Goal: Complete application form: Complete application form

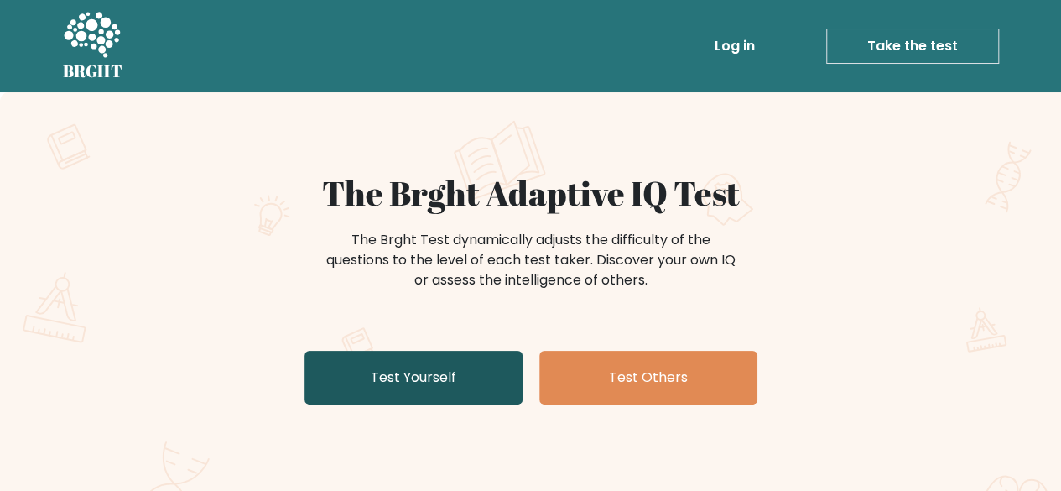
click at [480, 368] on link "Test Yourself" at bounding box center [413, 377] width 218 height 54
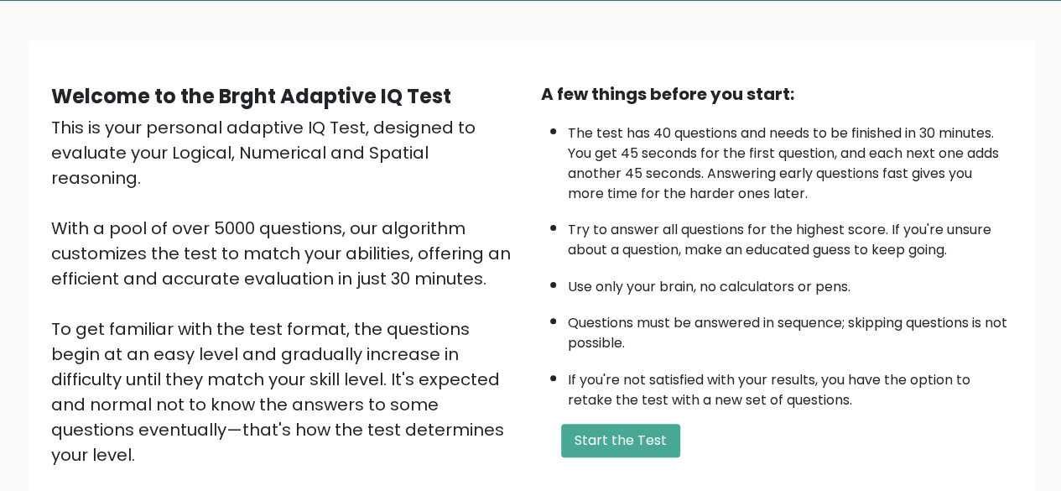
scroll to position [252, 0]
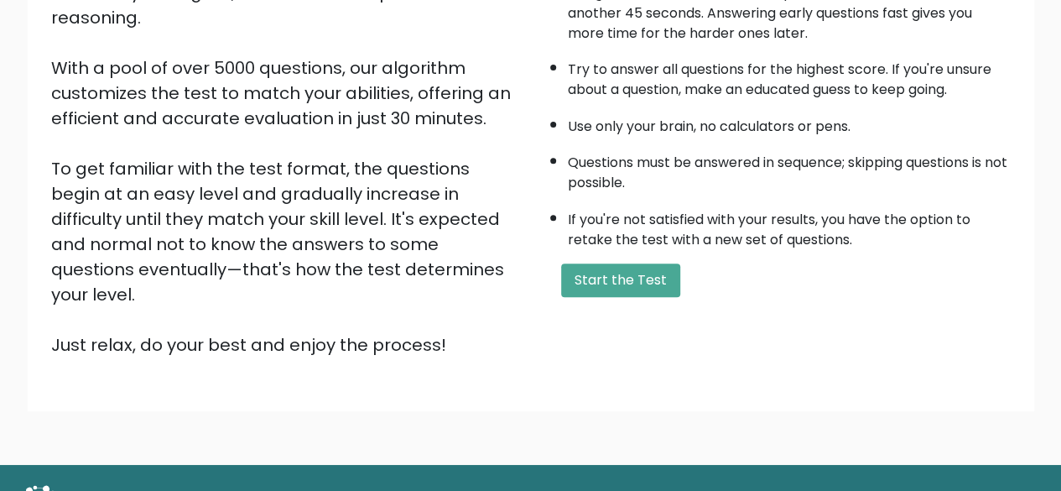
click at [553, 276] on form "Start the Test" at bounding box center [776, 280] width 470 height 34
click at [585, 273] on button "Start the Test" at bounding box center [620, 280] width 119 height 34
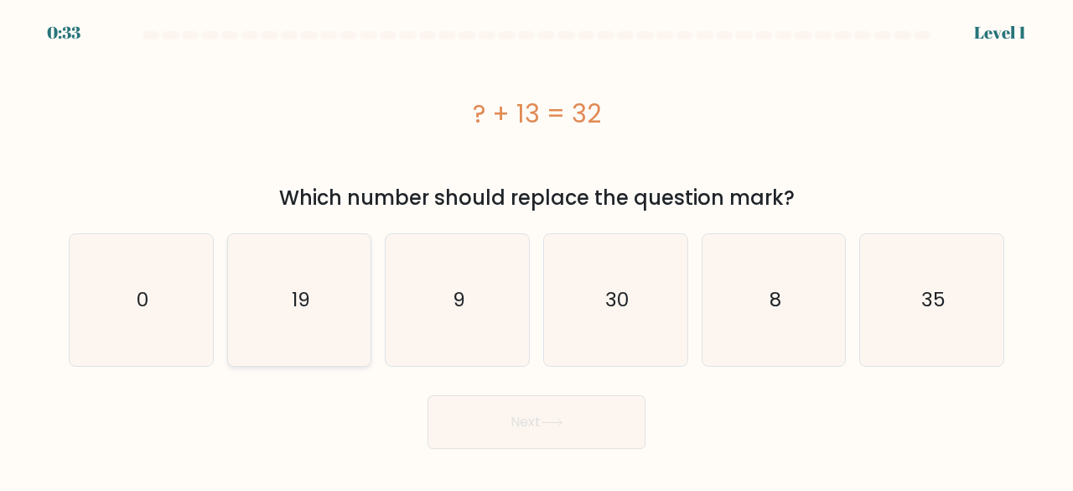
click at [288, 319] on icon "19" at bounding box center [300, 300] width 132 height 132
click at [537, 250] on input "b. 19" at bounding box center [537, 248] width 1 height 4
radio input "true"
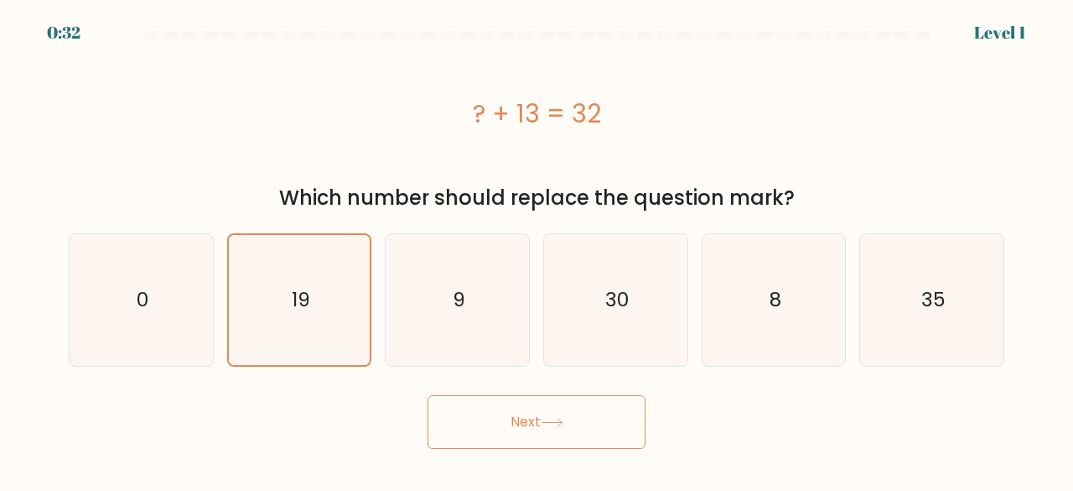
click at [560, 407] on button "Next" at bounding box center [537, 422] width 218 height 54
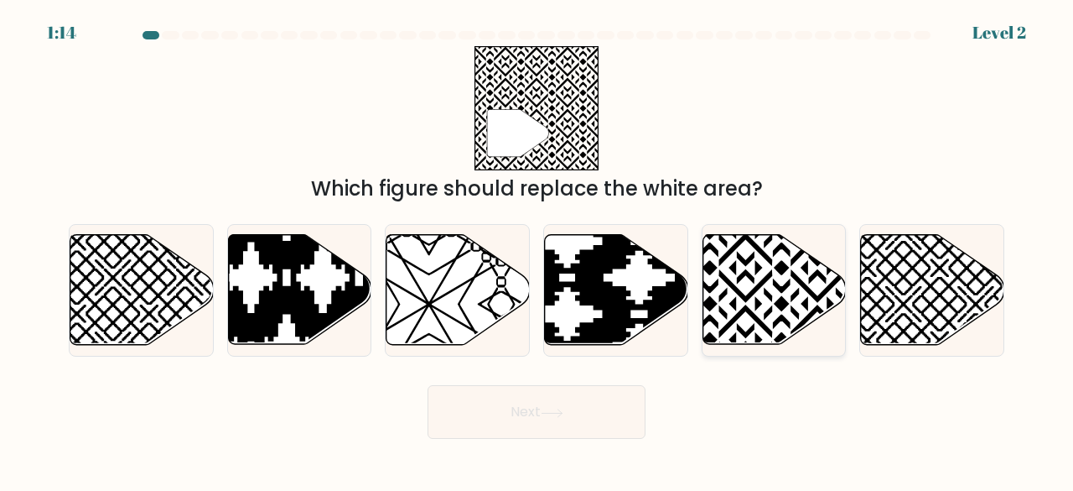
click at [760, 301] on icon at bounding box center [774, 290] width 143 height 110
click at [537, 250] on input "e." at bounding box center [537, 248] width 1 height 4
radio input "true"
click at [591, 409] on button "Next" at bounding box center [537, 412] width 218 height 54
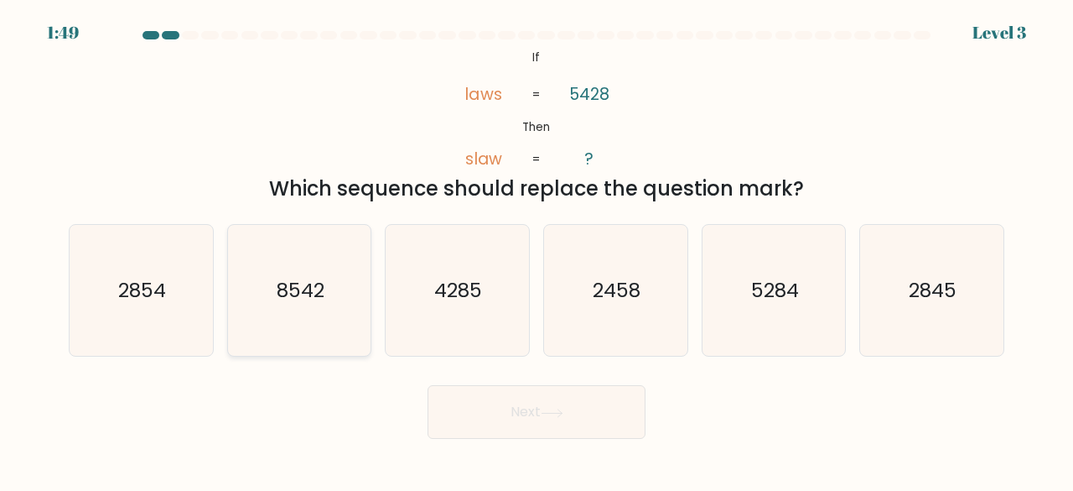
click at [309, 292] on text "8542" at bounding box center [301, 290] width 48 height 28
click at [537, 250] on input "b. 8542" at bounding box center [537, 248] width 1 height 4
radio input "true"
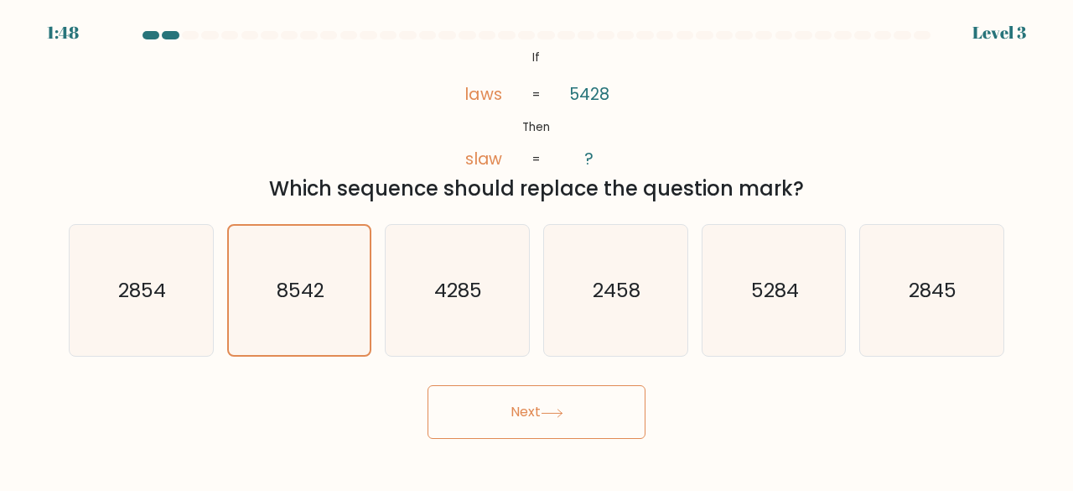
click at [525, 400] on button "Next" at bounding box center [537, 412] width 218 height 54
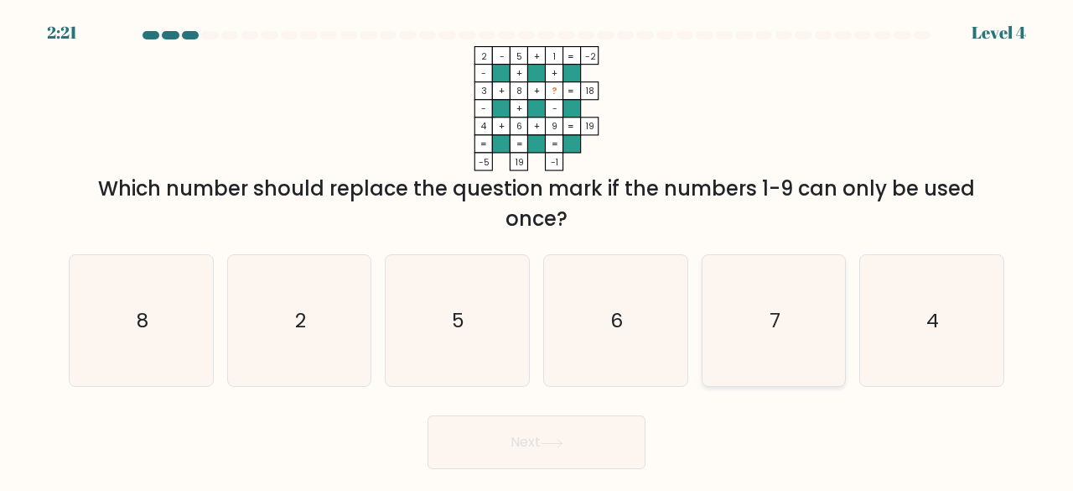
click at [761, 314] on icon "7" at bounding box center [775, 321] width 132 height 132
click at [537, 250] on input "e. 7" at bounding box center [537, 248] width 1 height 4
radio input "true"
click at [593, 447] on button "Next" at bounding box center [537, 442] width 218 height 54
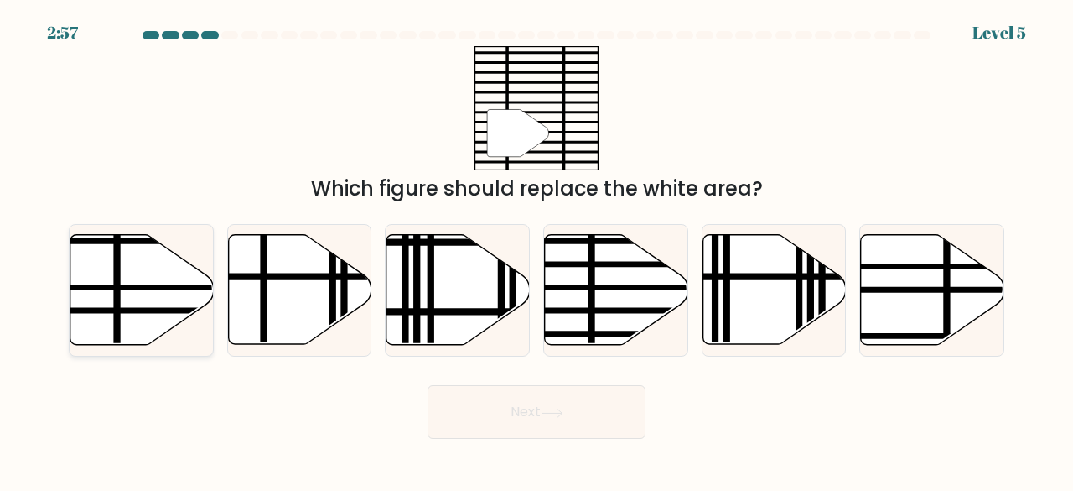
click at [127, 288] on line at bounding box center [185, 288] width 288 height 0
click at [537, 250] on input "a." at bounding box center [537, 248] width 1 height 4
radio input "true"
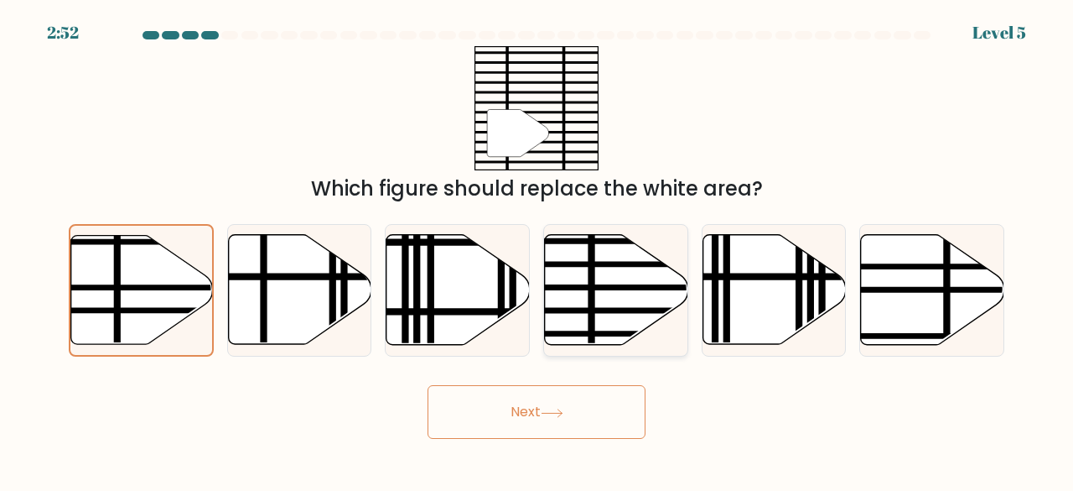
click at [602, 274] on icon at bounding box center [616, 290] width 143 height 110
click at [537, 250] on input "d." at bounding box center [537, 248] width 1 height 4
radio input "true"
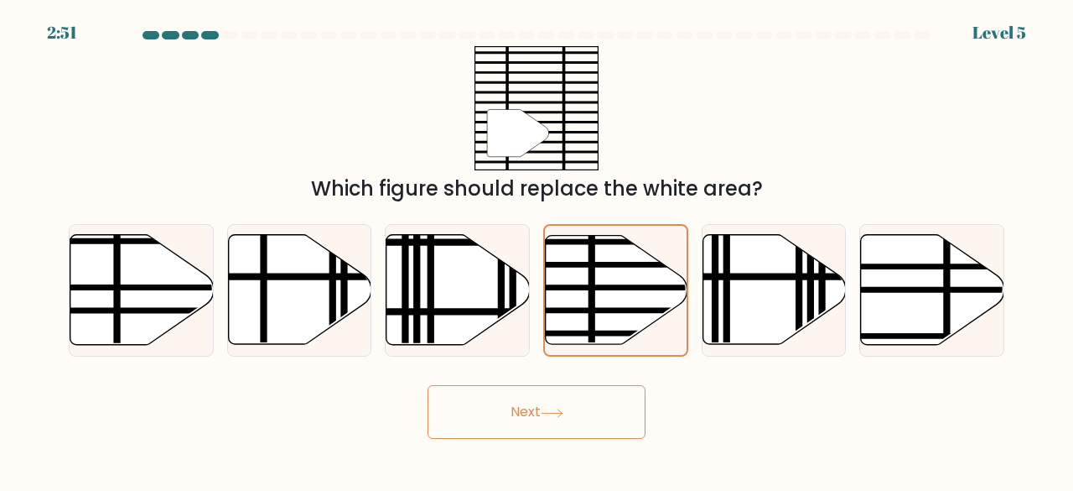
click at [612, 432] on button "Next" at bounding box center [537, 412] width 218 height 54
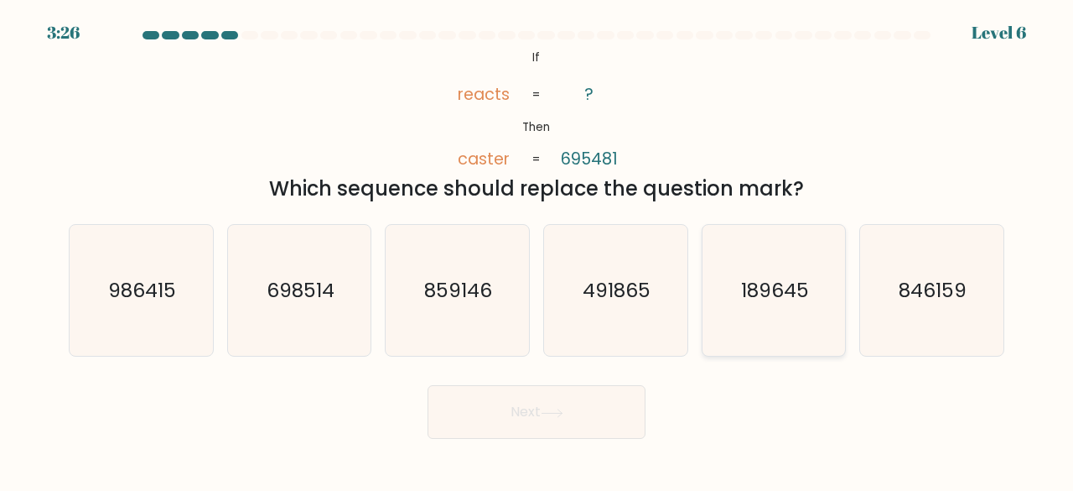
click at [752, 281] on text "189645" at bounding box center [775, 290] width 68 height 28
click at [537, 250] on input "e. 189645" at bounding box center [537, 248] width 1 height 4
radio input "true"
drag, startPoint x: 620, startPoint y: 438, endPoint x: 610, endPoint y: 422, distance: 18.8
click at [618, 438] on button "Next" at bounding box center [537, 412] width 218 height 54
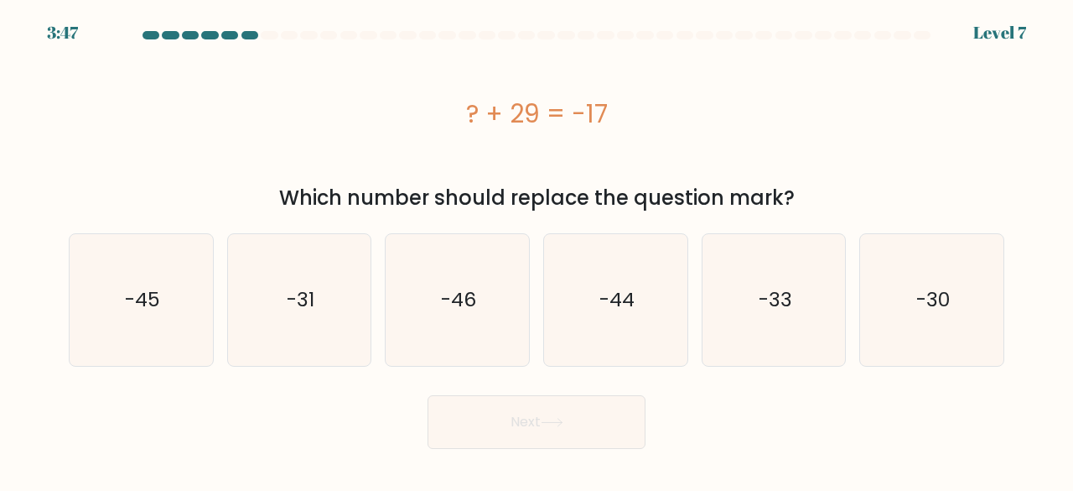
drag, startPoint x: 509, startPoint y: 298, endPoint x: 538, endPoint y: 330, distance: 43.3
click at [509, 298] on icon "-46" at bounding box center [458, 300] width 132 height 132
click at [537, 250] on input "c. -46" at bounding box center [537, 248] width 1 height 4
radio input "true"
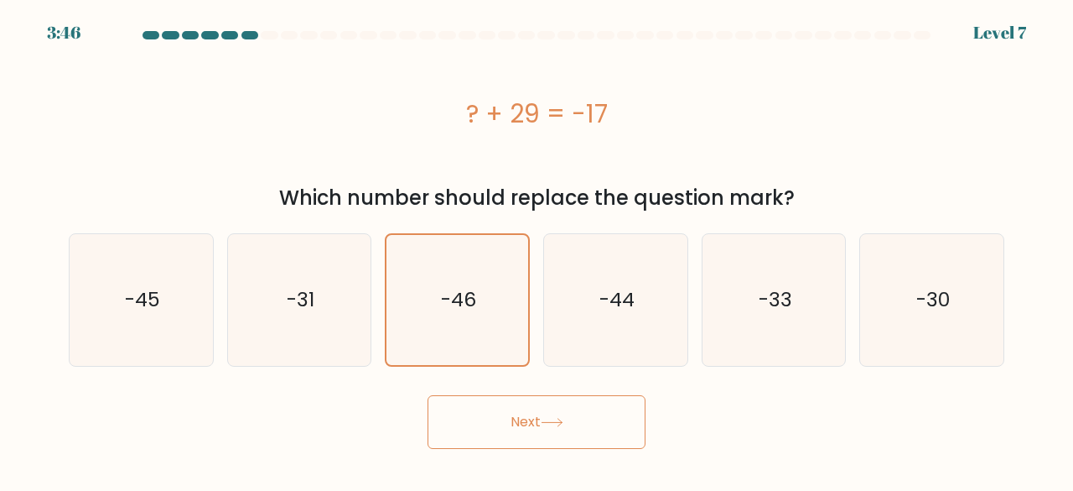
click at [538, 434] on button "Next" at bounding box center [537, 422] width 218 height 54
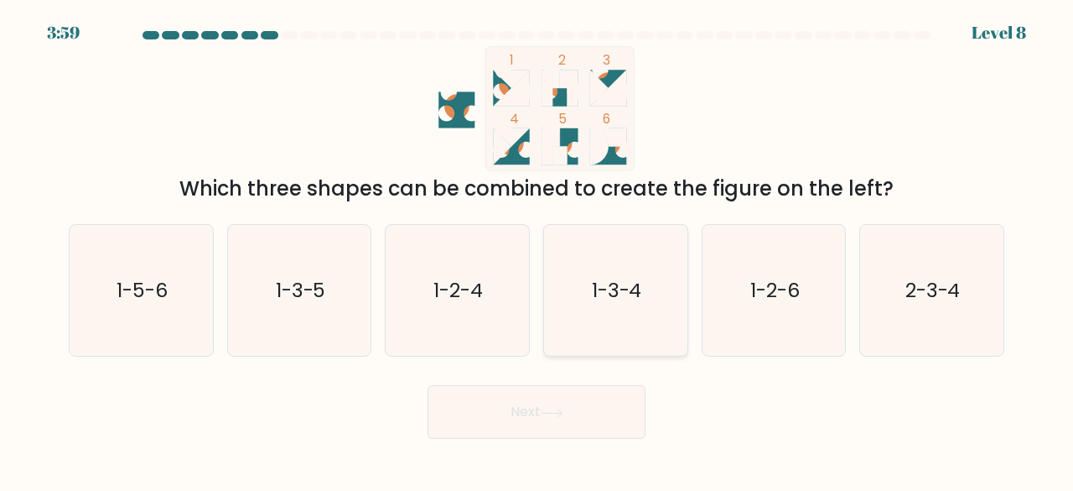
click at [647, 304] on icon "1-3-4" at bounding box center [616, 291] width 132 height 132
click at [537, 250] on input "d. 1-3-4" at bounding box center [537, 248] width 1 height 4
radio input "true"
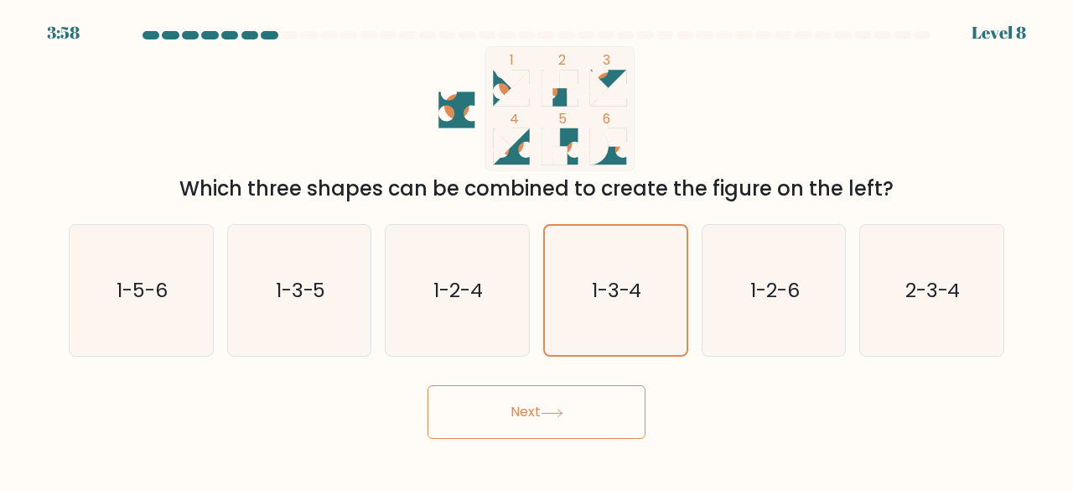
click at [568, 415] on button "Next" at bounding box center [537, 412] width 218 height 54
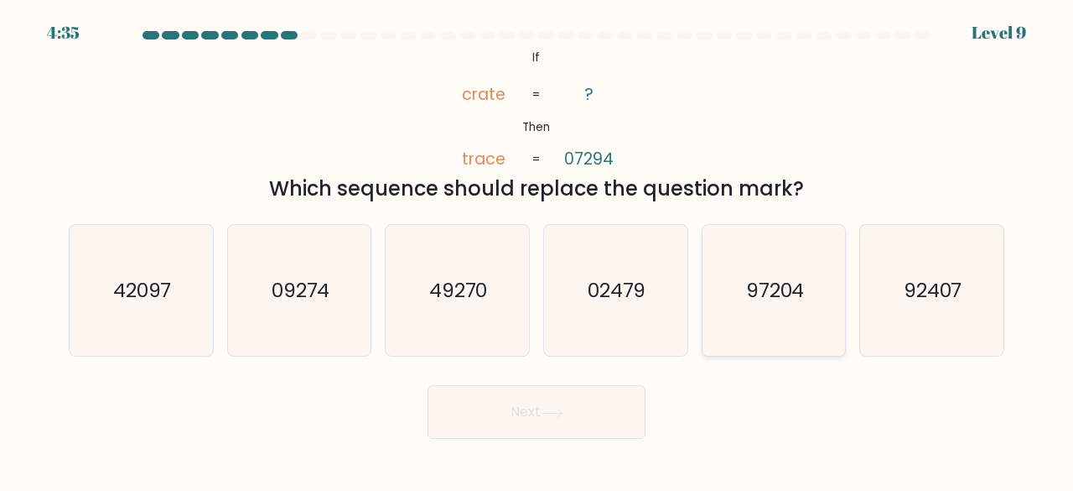
click at [767, 286] on text "97204" at bounding box center [775, 290] width 59 height 28
click at [537, 250] on input "e. 97204" at bounding box center [537, 248] width 1 height 4
radio input "true"
click at [546, 415] on icon at bounding box center [552, 412] width 23 height 9
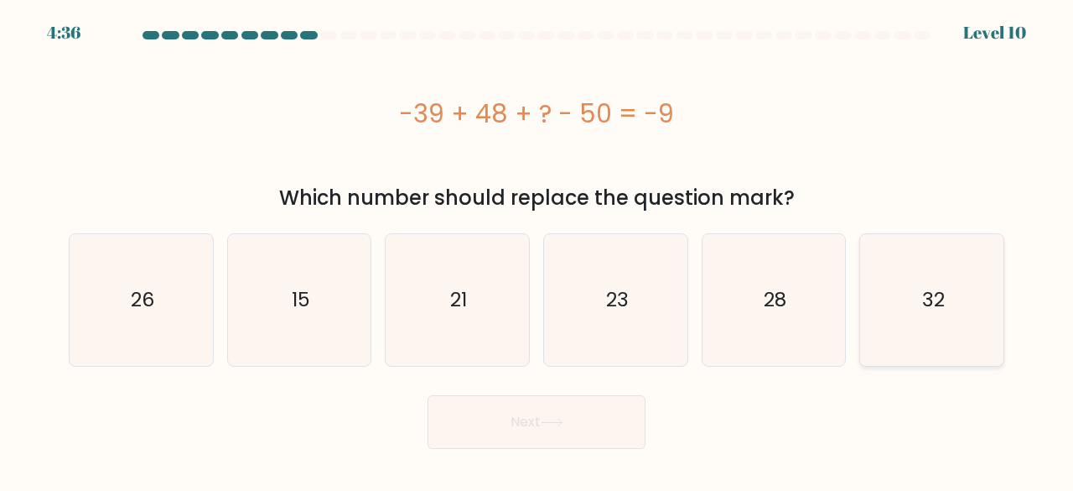
click at [948, 291] on icon "32" at bounding box center [932, 300] width 132 height 132
click at [537, 250] on input "f. 32" at bounding box center [537, 248] width 1 height 4
radio input "true"
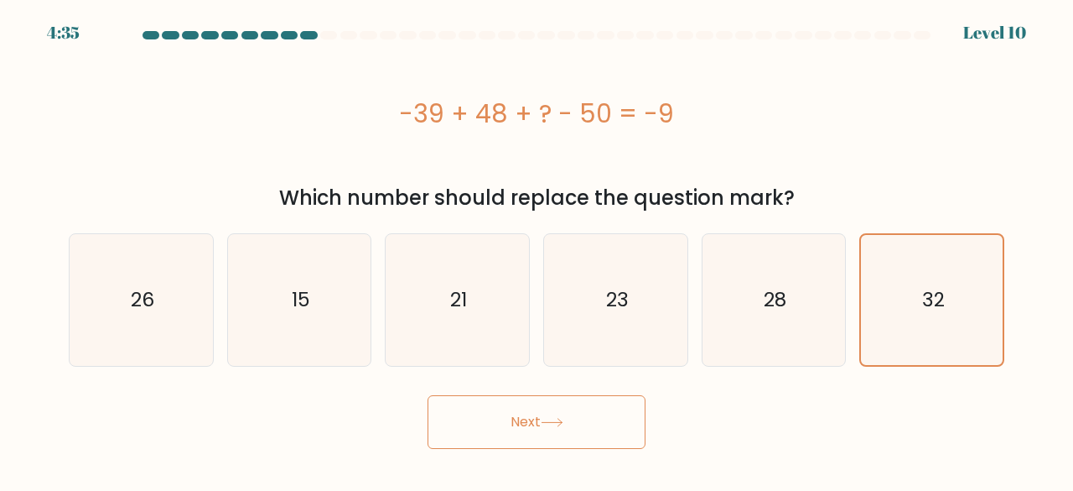
click at [568, 417] on button "Next" at bounding box center [537, 422] width 218 height 54
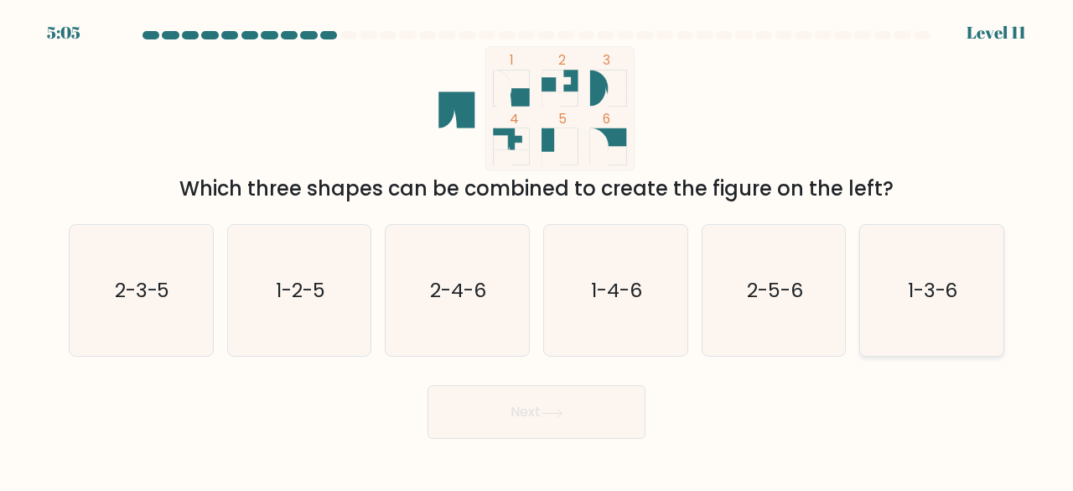
click at [921, 283] on text "1-3-6" at bounding box center [933, 290] width 50 height 28
click at [537, 250] on input "f. 1-3-6" at bounding box center [537, 248] width 1 height 4
radio input "true"
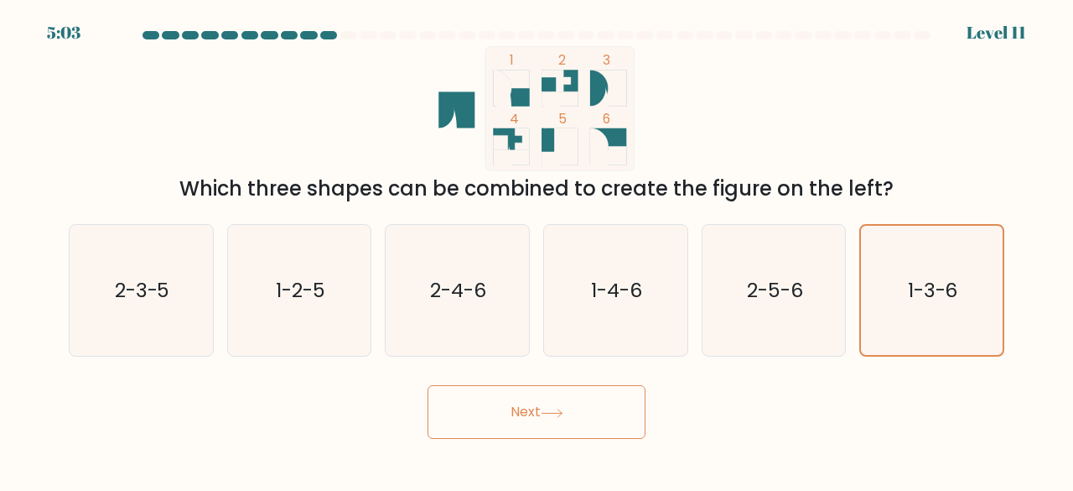
click at [536, 423] on button "Next" at bounding box center [537, 412] width 218 height 54
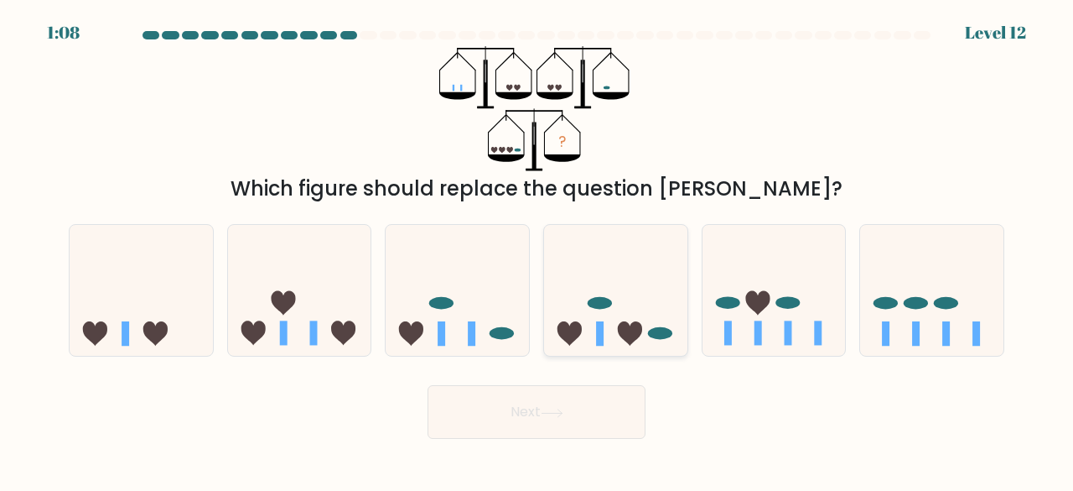
click at [568, 311] on icon at bounding box center [615, 290] width 143 height 118
click at [537, 250] on input "d." at bounding box center [537, 248] width 1 height 4
radio input "true"
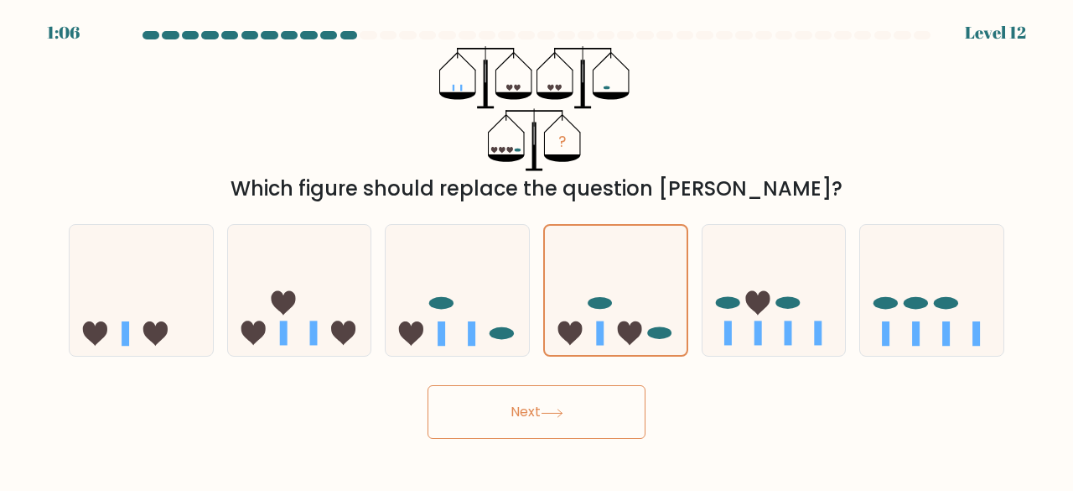
click at [558, 428] on button "Next" at bounding box center [537, 412] width 218 height 54
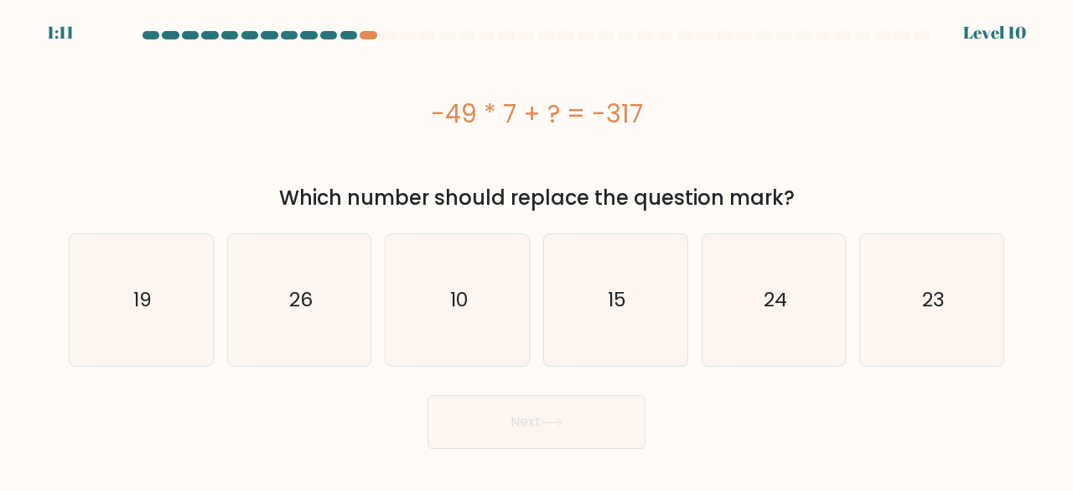
click at [93, 168] on div "-49 * 7 + ? = -317" at bounding box center [537, 113] width 936 height 134
click at [295, 289] on text "26" at bounding box center [300, 300] width 23 height 28
click at [537, 250] on input "b. 26" at bounding box center [537, 248] width 1 height 4
radio input "true"
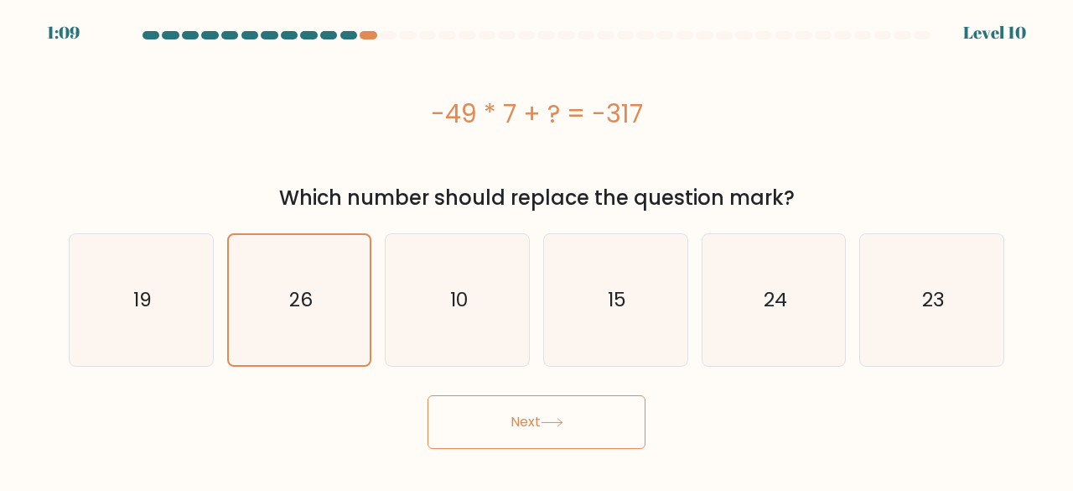
click at [514, 444] on button "Next" at bounding box center [537, 422] width 218 height 54
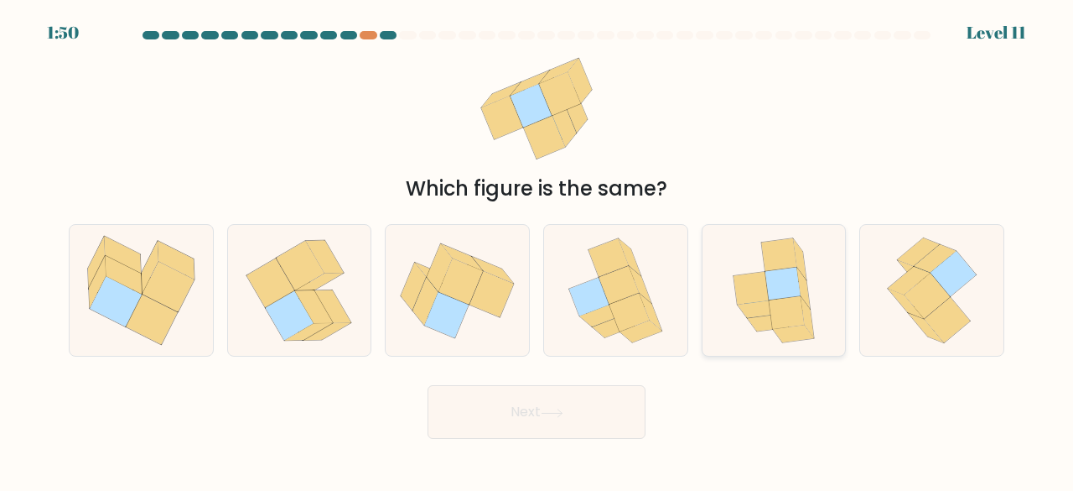
click at [762, 289] on icon at bounding box center [751, 288] width 35 height 33
click at [537, 250] on input "e." at bounding box center [537, 248] width 1 height 4
radio input "true"
click at [521, 404] on button "Next" at bounding box center [537, 412] width 218 height 54
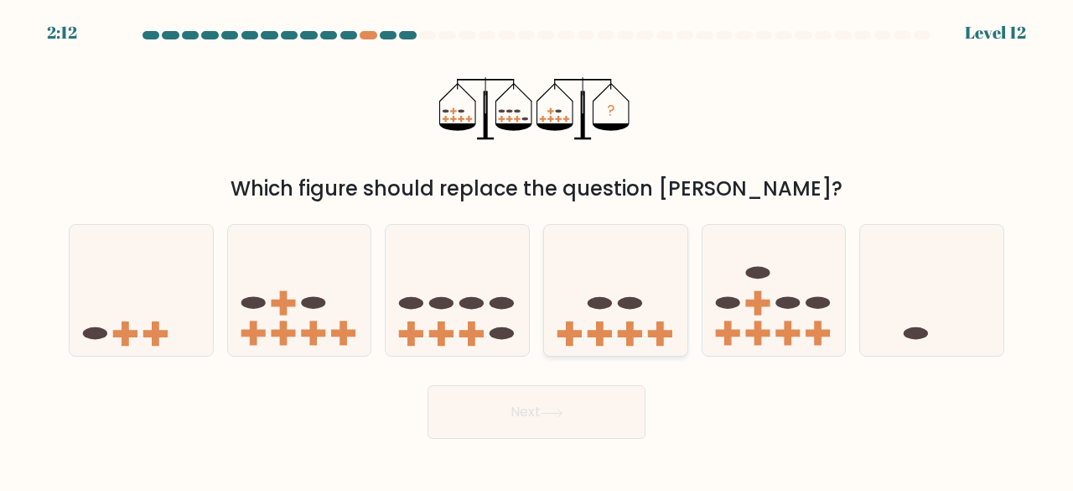
click at [631, 308] on ellipse at bounding box center [630, 303] width 24 height 13
click at [537, 250] on input "d." at bounding box center [537, 248] width 1 height 4
radio input "true"
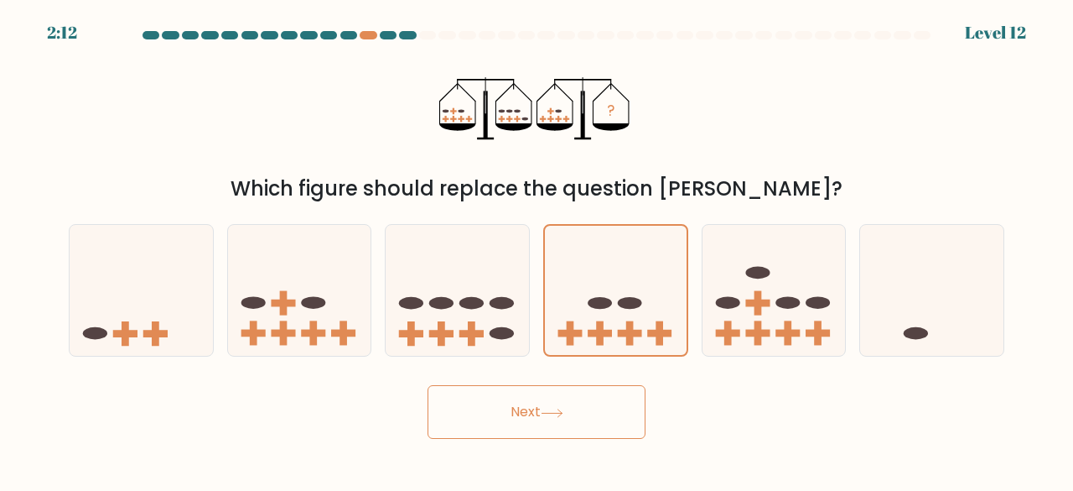
click at [620, 427] on button "Next" at bounding box center [537, 412] width 218 height 54
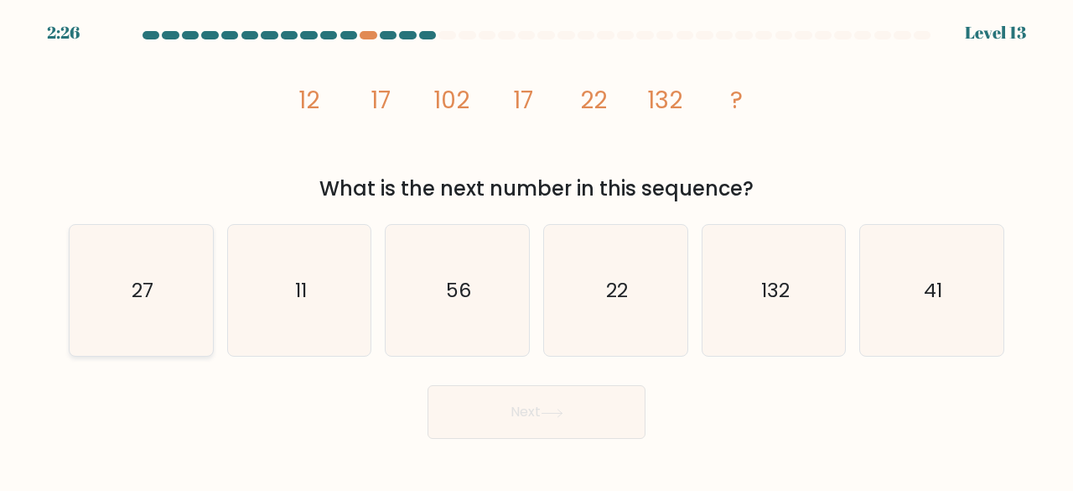
click at [158, 296] on icon "27" at bounding box center [141, 291] width 132 height 132
click at [537, 250] on input "a. 27" at bounding box center [537, 248] width 1 height 4
radio input "true"
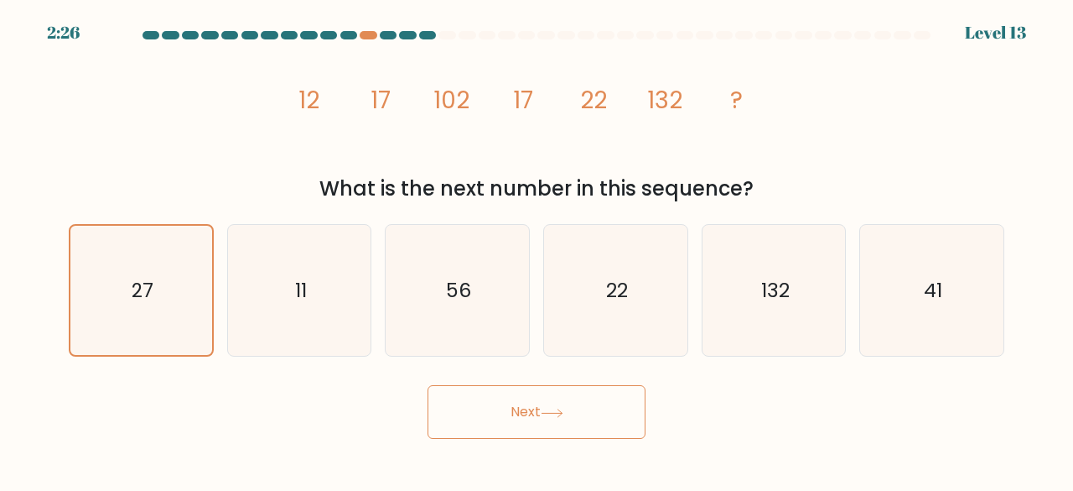
click at [517, 417] on button "Next" at bounding box center [537, 412] width 218 height 54
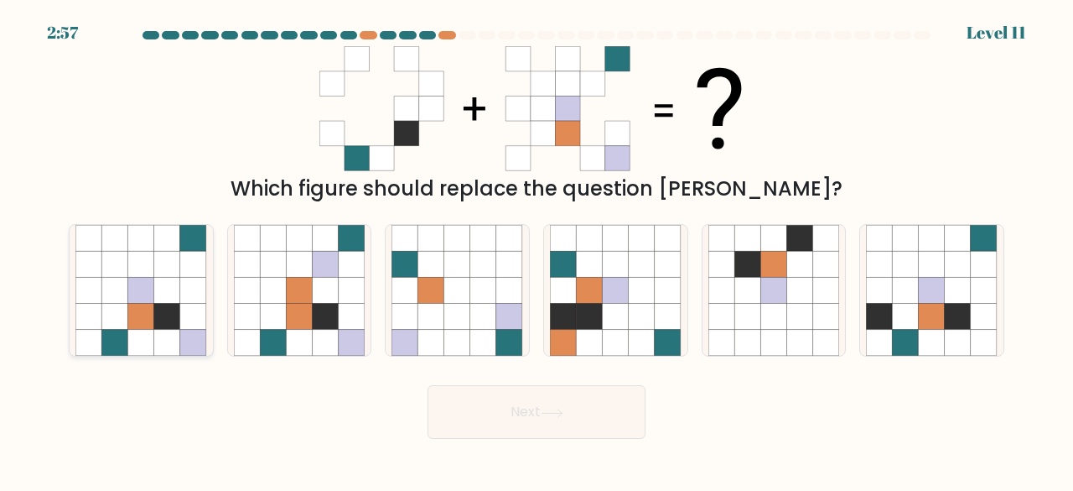
click at [192, 328] on icon at bounding box center [193, 317] width 26 height 26
click at [537, 250] on input "a." at bounding box center [537, 248] width 1 height 4
radio input "true"
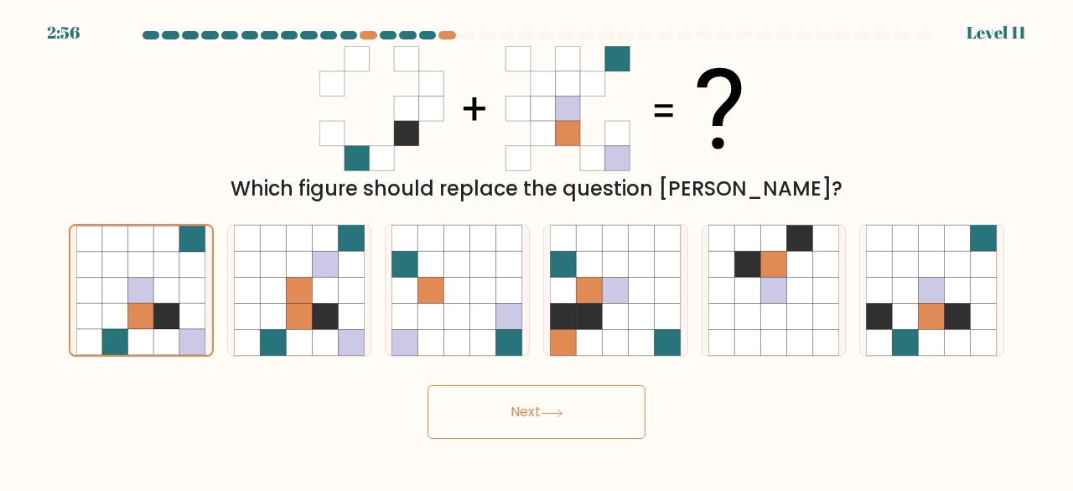
click at [501, 413] on button "Next" at bounding box center [537, 412] width 218 height 54
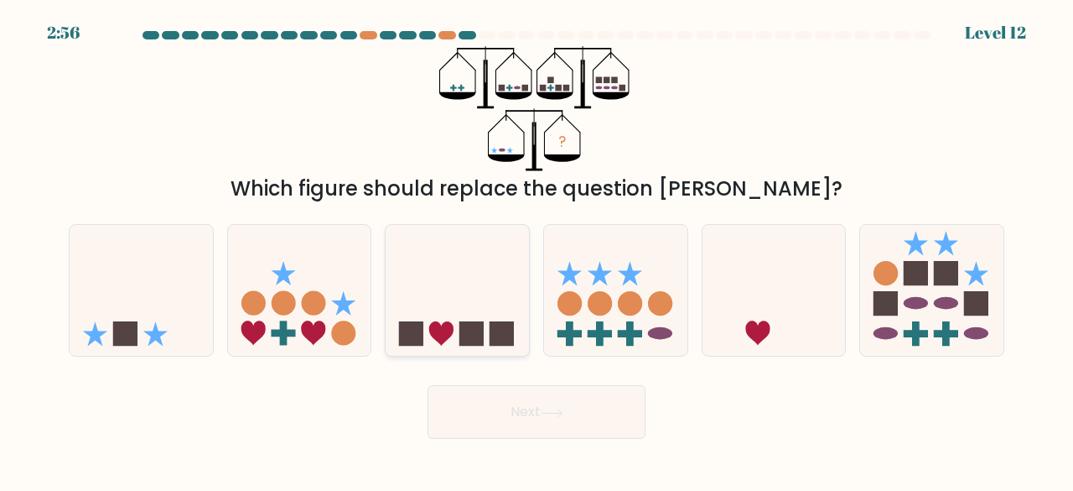
drag, startPoint x: 343, startPoint y: 247, endPoint x: 389, endPoint y: 313, distance: 80.7
click at [342, 247] on icon at bounding box center [299, 290] width 143 height 118
click at [537, 247] on input "b." at bounding box center [537, 248] width 1 height 4
radio input "true"
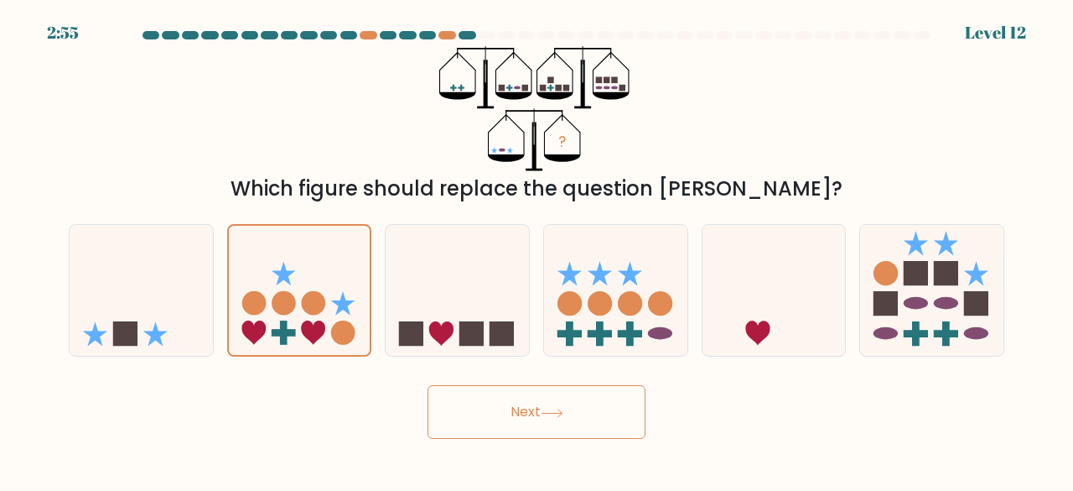
click at [545, 438] on body "2:55 Level 12" at bounding box center [536, 245] width 1073 height 491
click at [545, 418] on button "Next" at bounding box center [537, 412] width 218 height 54
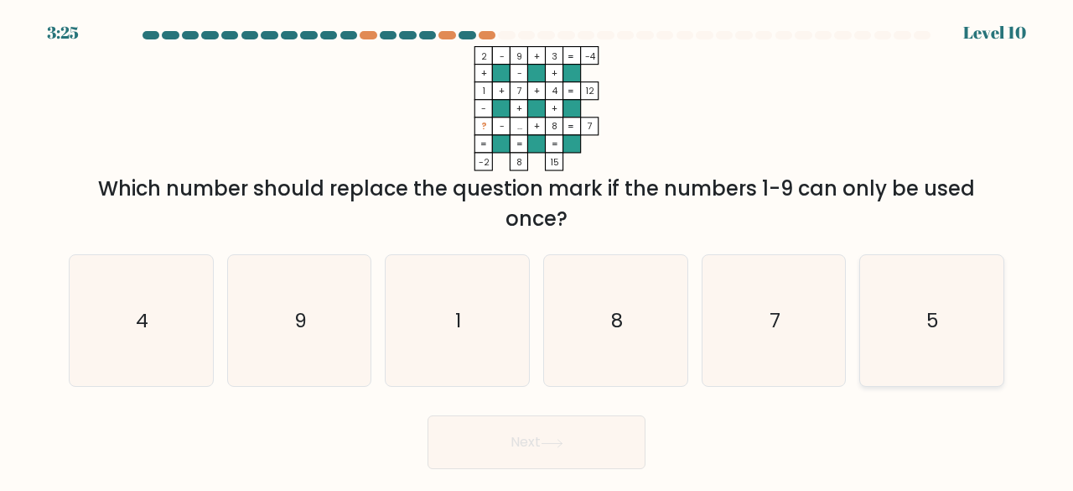
click at [904, 298] on icon "5" at bounding box center [932, 321] width 132 height 132
click at [537, 250] on input "f. 5" at bounding box center [537, 248] width 1 height 4
radio input "true"
click at [562, 450] on button "Next" at bounding box center [537, 442] width 218 height 54
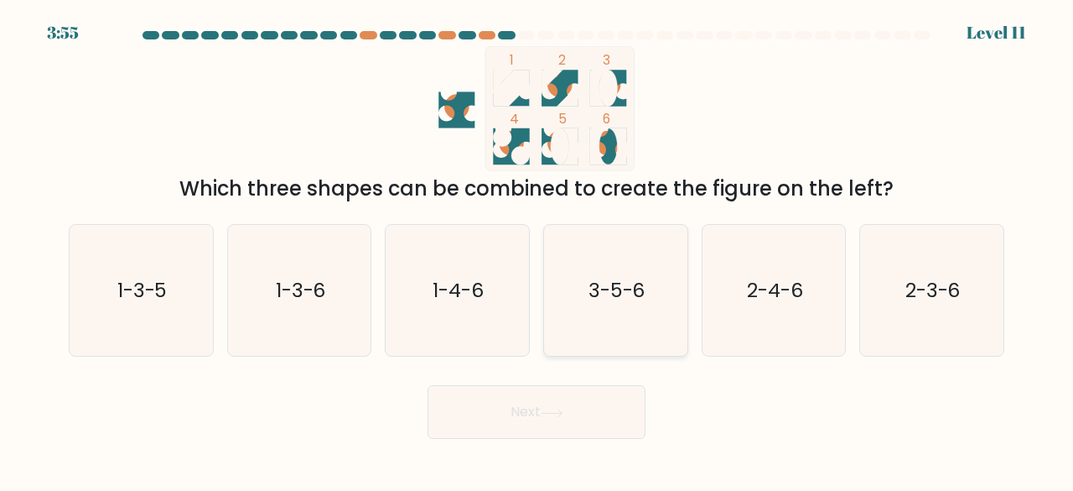
click at [589, 256] on icon "3-5-6" at bounding box center [616, 291] width 132 height 132
click at [537, 250] on input "d. 3-5-6" at bounding box center [537, 248] width 1 height 4
radio input "true"
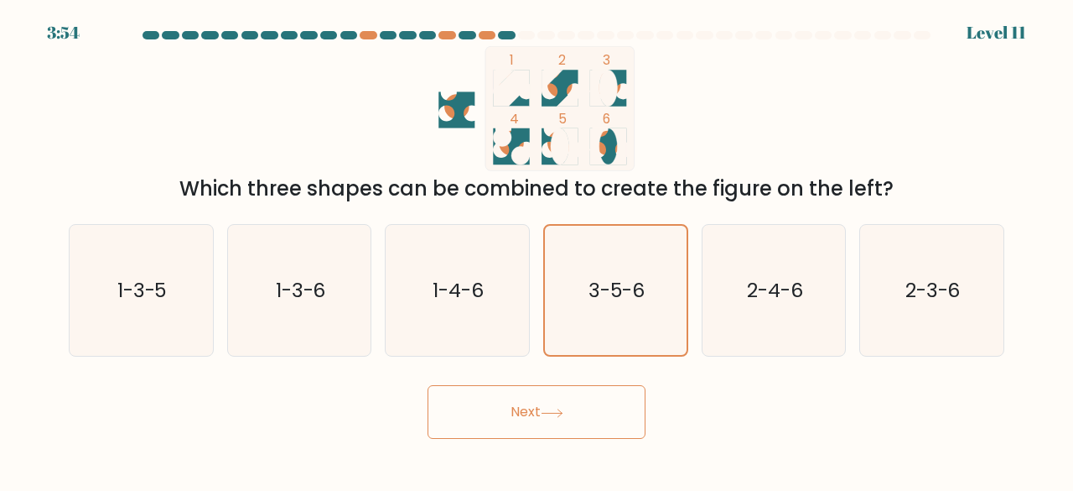
click at [563, 410] on icon at bounding box center [552, 412] width 23 height 9
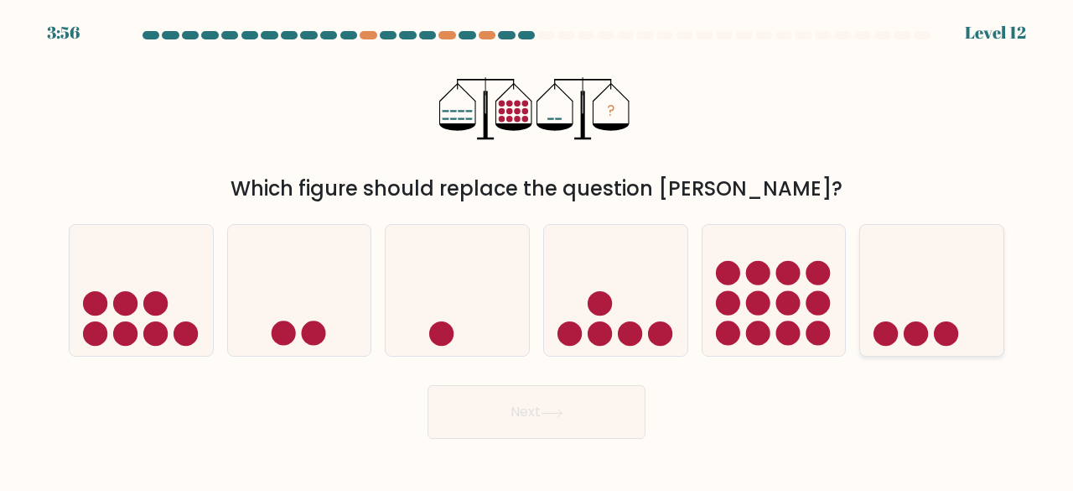
click at [943, 280] on icon at bounding box center [931, 290] width 143 height 118
click at [537, 250] on input "f." at bounding box center [537, 248] width 1 height 4
radio input "true"
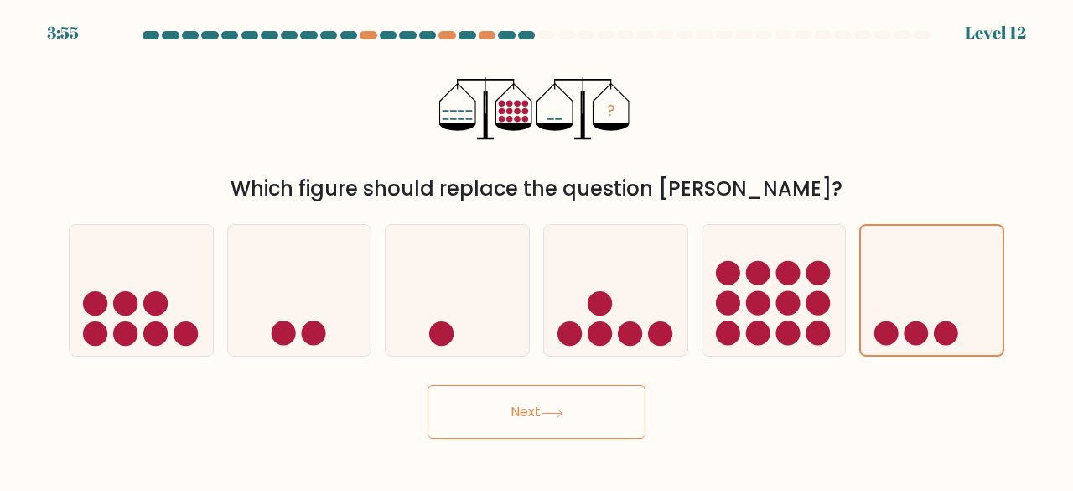
click at [619, 418] on button "Next" at bounding box center [537, 412] width 218 height 54
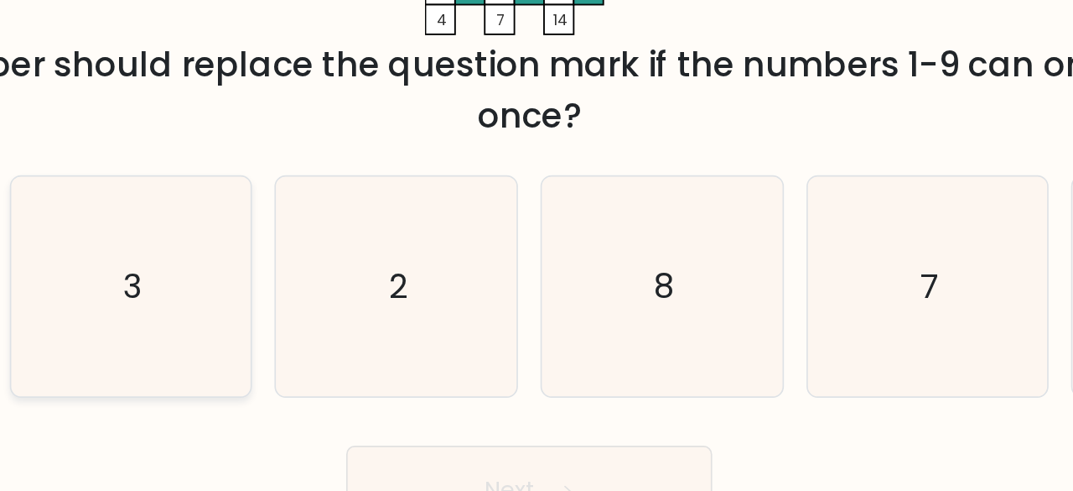
click at [286, 329] on icon "3" at bounding box center [300, 321] width 132 height 132
click at [537, 250] on input "b. 3" at bounding box center [537, 248] width 1 height 4
radio input "true"
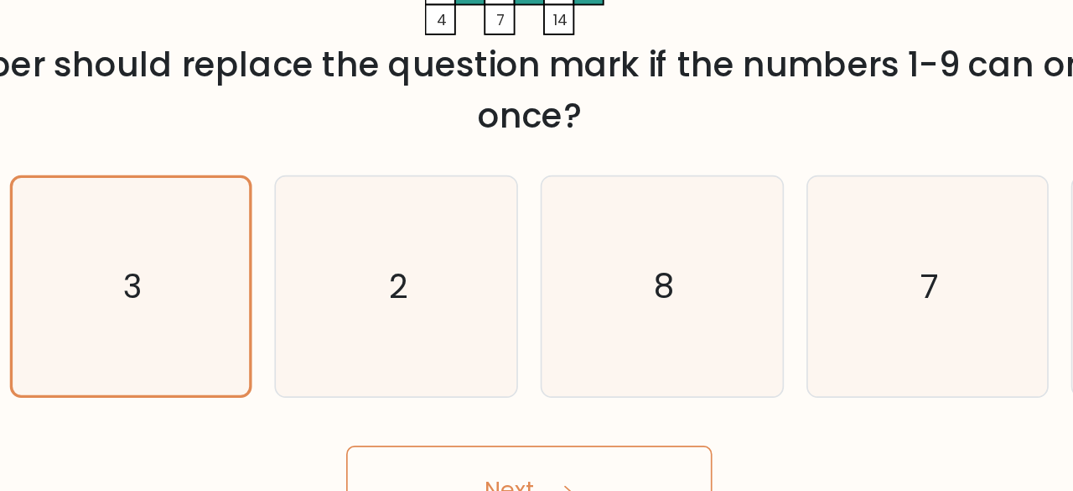
click at [536, 422] on button "Next" at bounding box center [537, 442] width 218 height 54
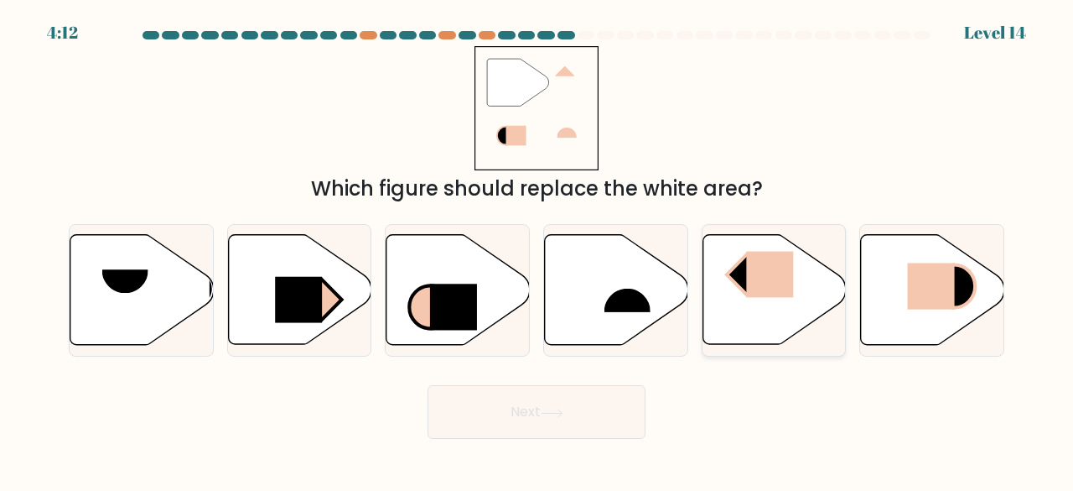
click at [769, 267] on rect at bounding box center [769, 275] width 47 height 46
click at [537, 250] on input "e." at bounding box center [537, 248] width 1 height 4
radio input "true"
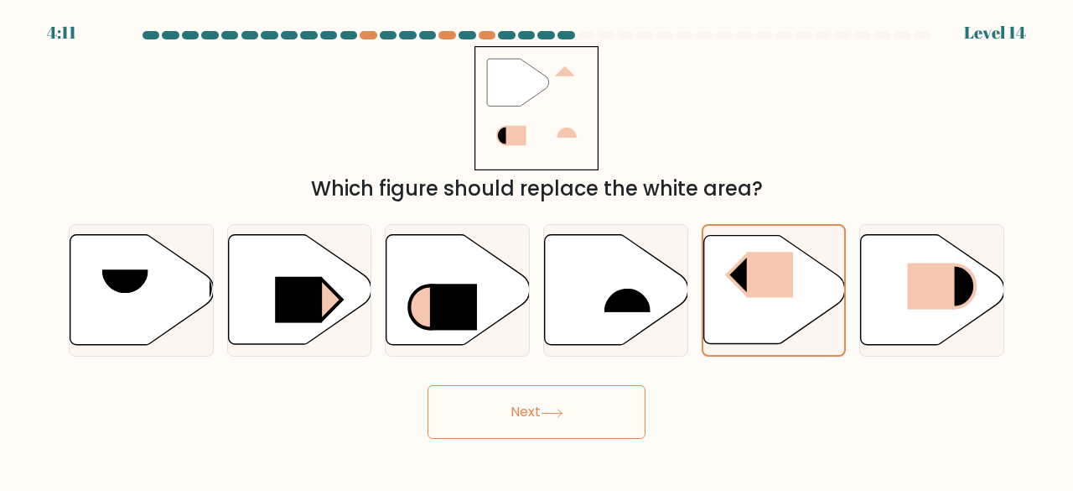
click at [577, 432] on button "Next" at bounding box center [537, 412] width 218 height 54
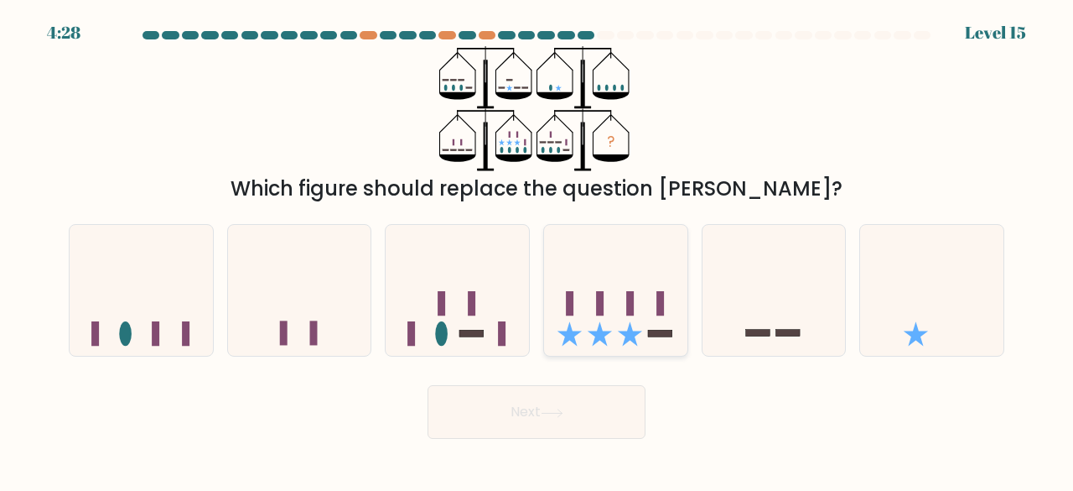
click at [641, 301] on icon at bounding box center [615, 290] width 143 height 118
click at [537, 250] on input "d." at bounding box center [537, 248] width 1 height 4
radio input "true"
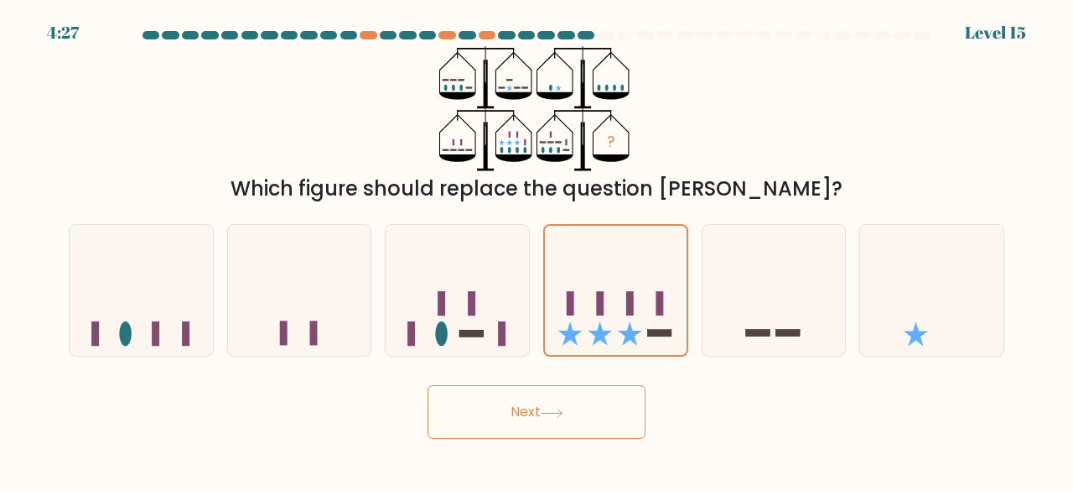
click at [568, 424] on button "Next" at bounding box center [537, 412] width 218 height 54
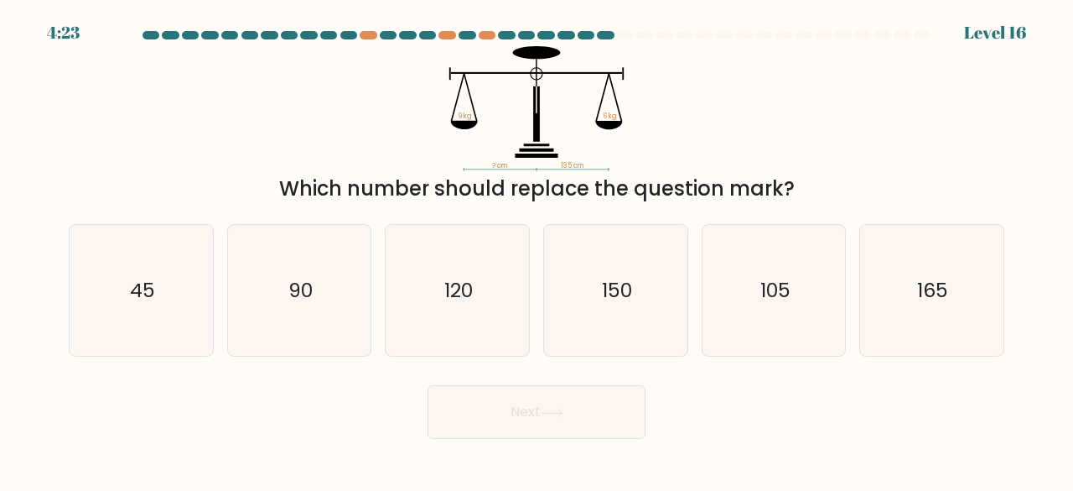
click at [144, 105] on div "? cm 135 cm 9 kg 6 kg Which number should replace the question mark?" at bounding box center [537, 125] width 956 height 158
click at [602, 289] on text "150" at bounding box center [617, 290] width 30 height 28
click at [537, 250] on input "d. 150" at bounding box center [537, 248] width 1 height 4
radio input "true"
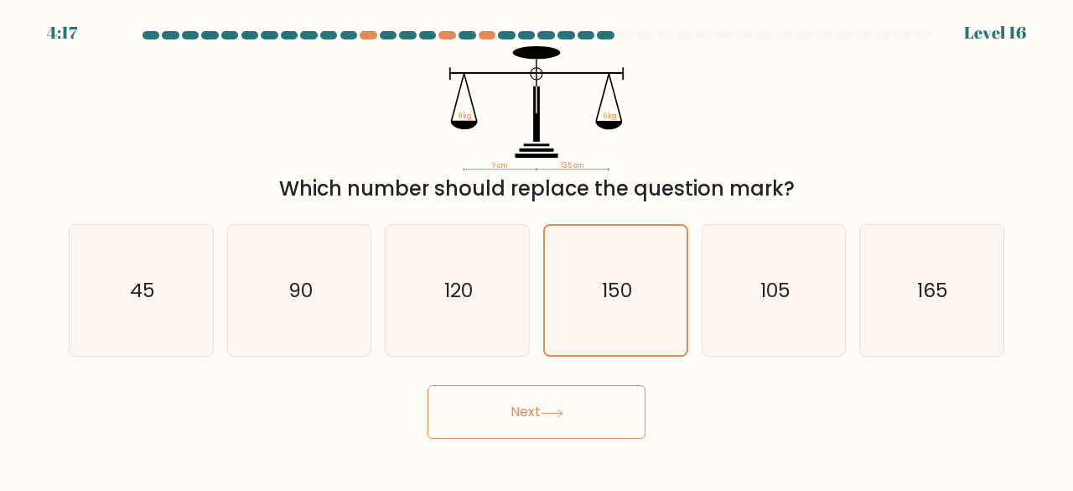
click at [575, 420] on button "Next" at bounding box center [537, 412] width 218 height 54
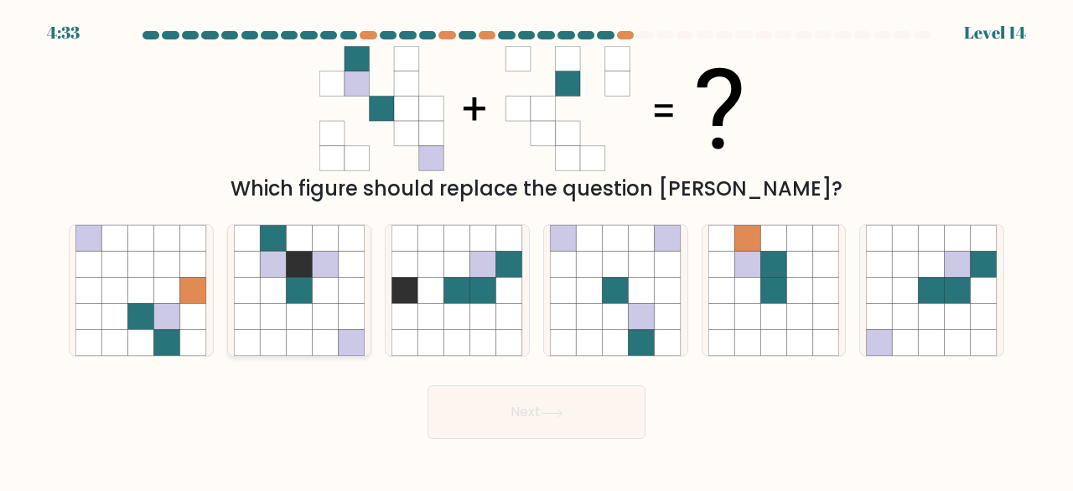
click at [270, 268] on icon at bounding box center [273, 264] width 26 height 26
click at [537, 250] on input "b." at bounding box center [537, 248] width 1 height 4
radio input "true"
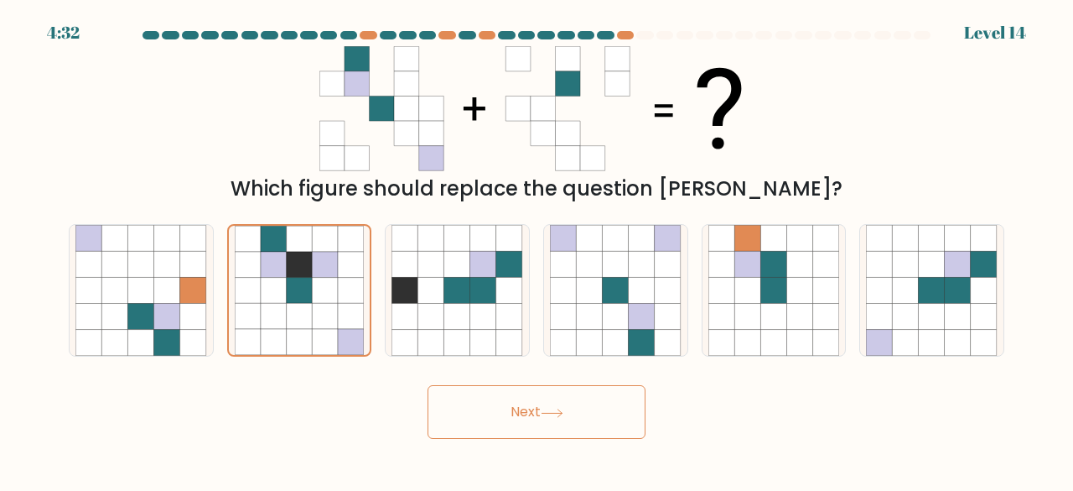
click at [509, 407] on button "Next" at bounding box center [537, 412] width 218 height 54
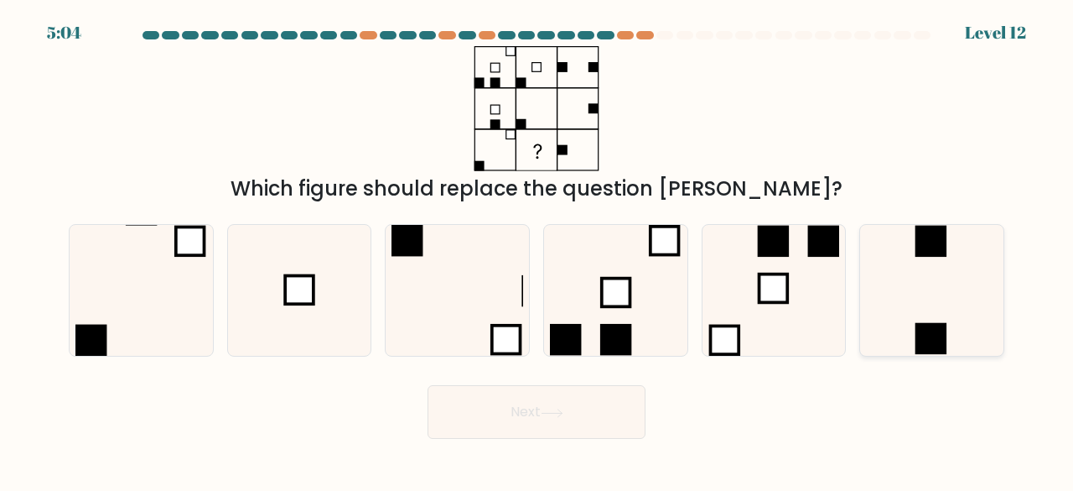
click at [942, 293] on icon at bounding box center [932, 291] width 132 height 132
click at [537, 250] on input "f." at bounding box center [537, 248] width 1 height 4
radio input "true"
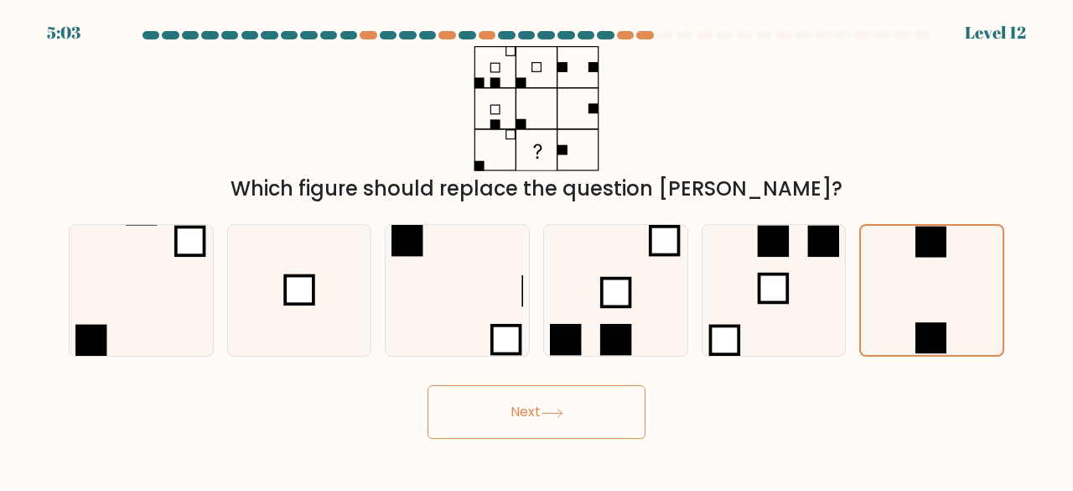
click at [490, 432] on button "Next" at bounding box center [537, 412] width 218 height 54
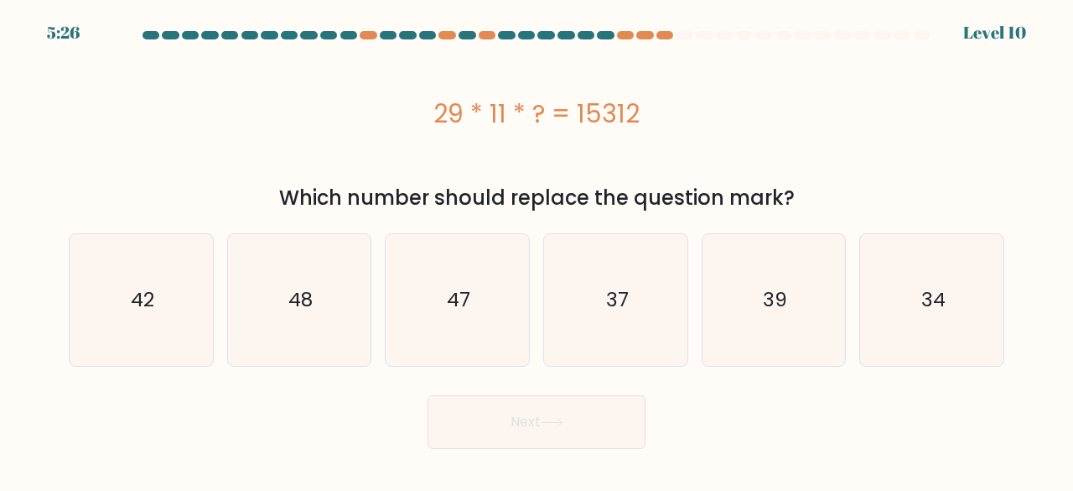
click at [795, 60] on div "29 * 11 * ? = 15312" at bounding box center [537, 113] width 936 height 134
drag, startPoint x: 287, startPoint y: 304, endPoint x: 502, endPoint y: 403, distance: 237.5
click at [286, 304] on icon "48" at bounding box center [300, 300] width 132 height 132
click at [537, 250] on input "b. 48" at bounding box center [537, 248] width 1 height 4
radio input "true"
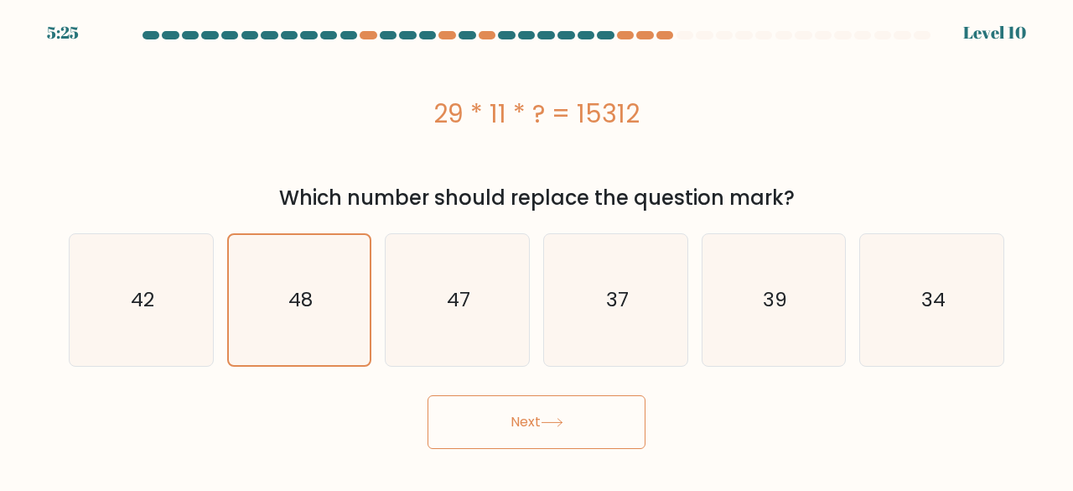
click at [532, 415] on button "Next" at bounding box center [537, 422] width 218 height 54
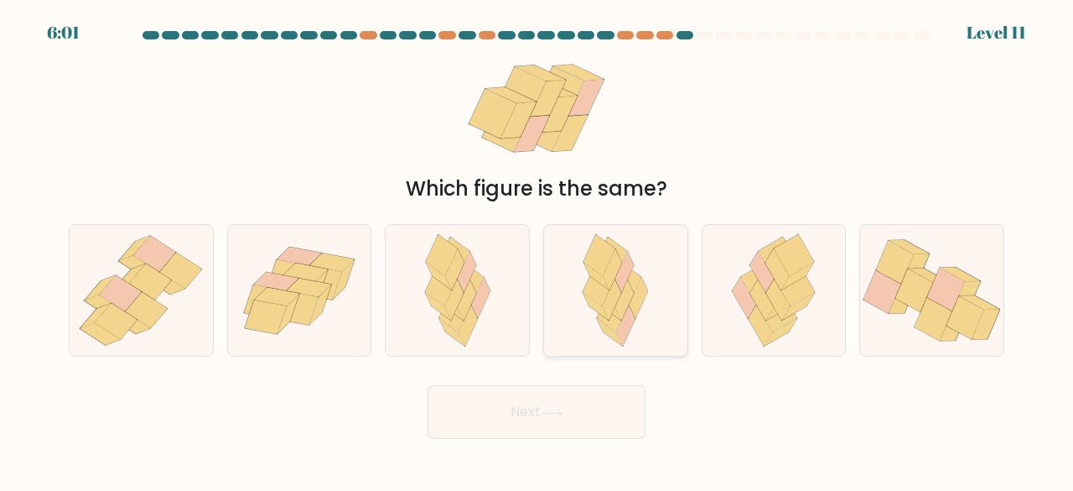
click at [587, 260] on icon at bounding box center [600, 255] width 32 height 42
click at [537, 250] on input "d." at bounding box center [537, 248] width 1 height 4
radio input "true"
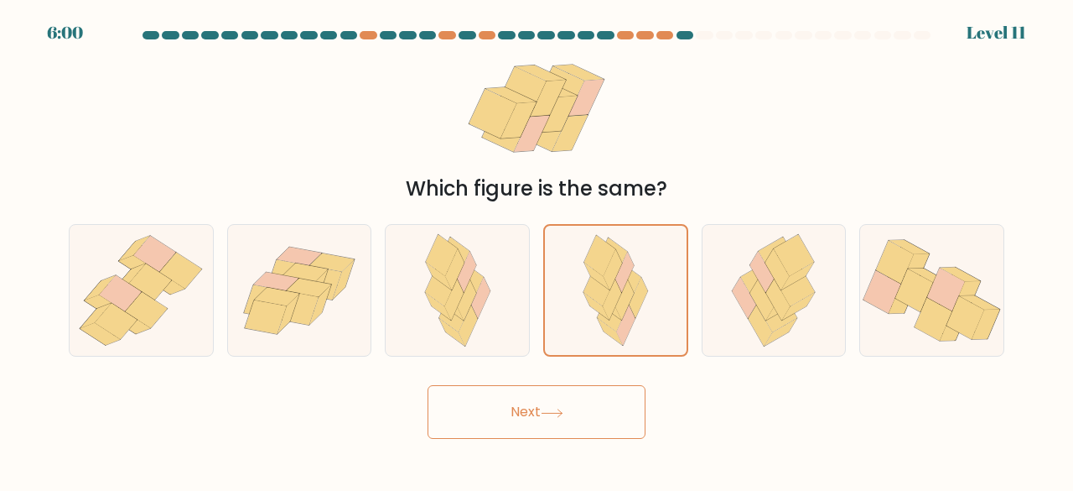
click at [532, 402] on button "Next" at bounding box center [537, 412] width 218 height 54
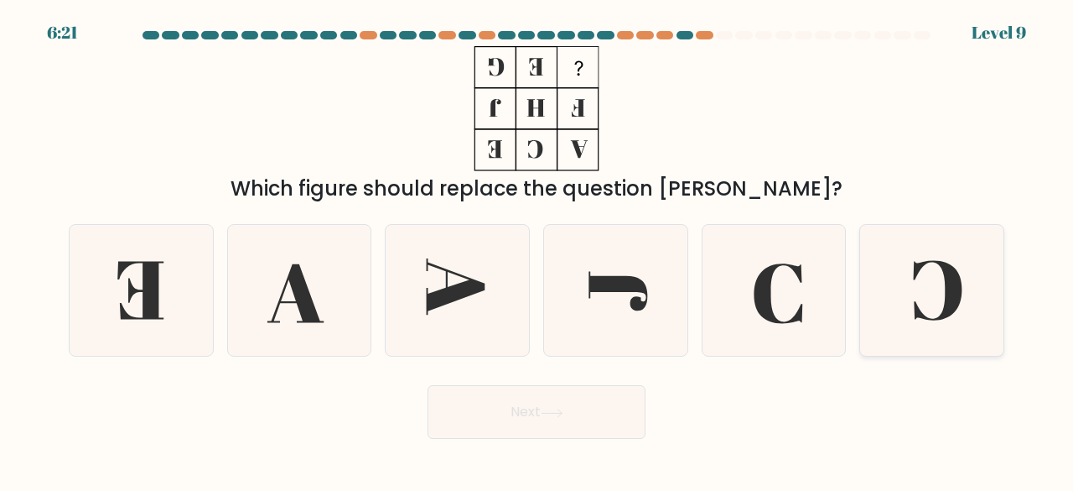
click at [896, 245] on icon at bounding box center [932, 291] width 132 height 132
click at [537, 246] on input "f." at bounding box center [537, 248] width 1 height 4
radio input "true"
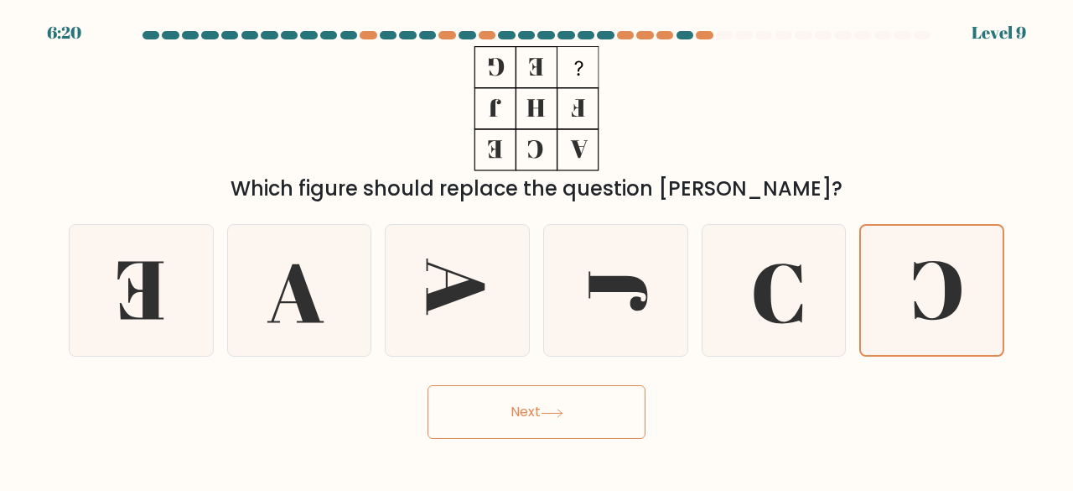
click at [595, 406] on button "Next" at bounding box center [537, 412] width 218 height 54
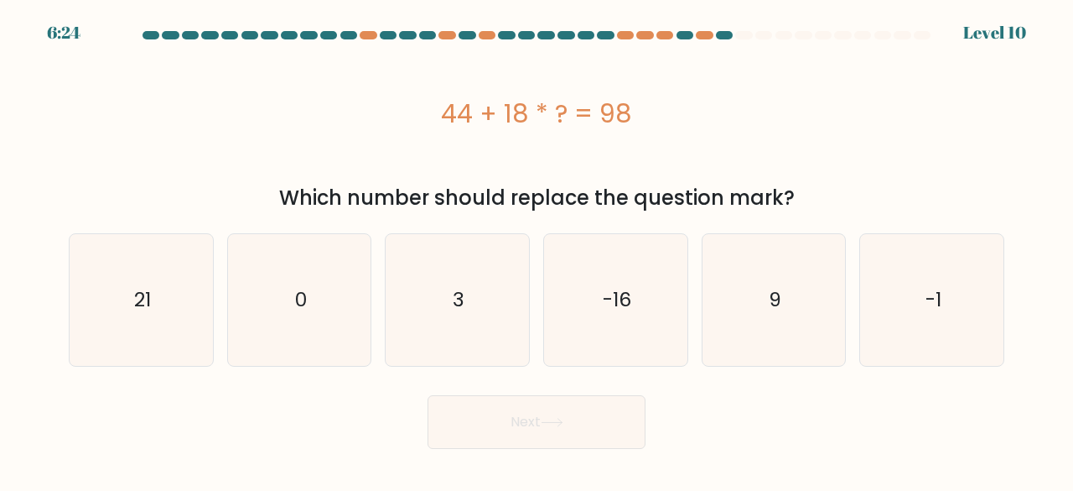
click at [699, 126] on div "44 + 18 * ? = 98" at bounding box center [537, 114] width 936 height 38
click at [439, 365] on icon "3" at bounding box center [458, 300] width 132 height 132
click at [537, 250] on input "c. 3" at bounding box center [537, 248] width 1 height 4
radio input "true"
click at [517, 413] on button "Next" at bounding box center [537, 422] width 218 height 54
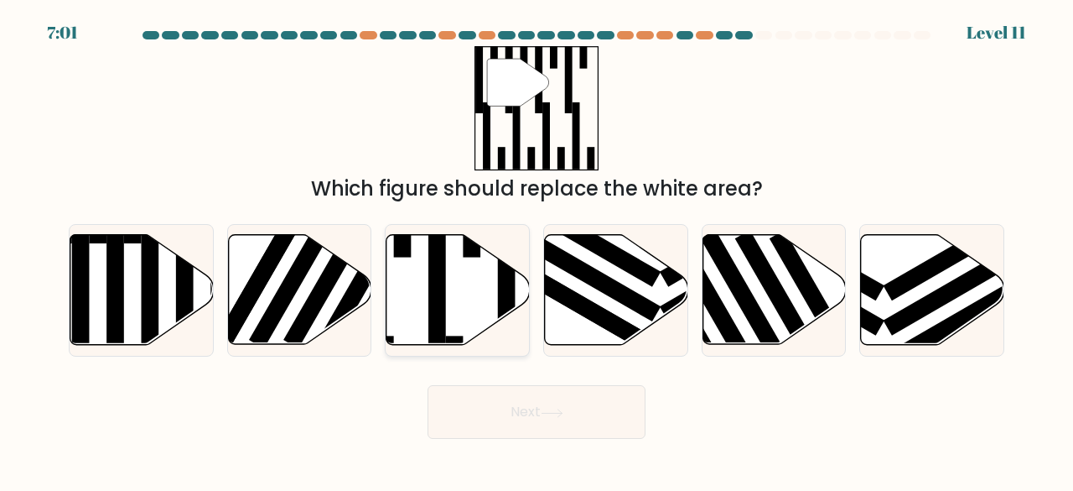
click at [496, 313] on icon at bounding box center [458, 290] width 143 height 110
click at [537, 250] on input "c." at bounding box center [537, 248] width 1 height 4
radio input "true"
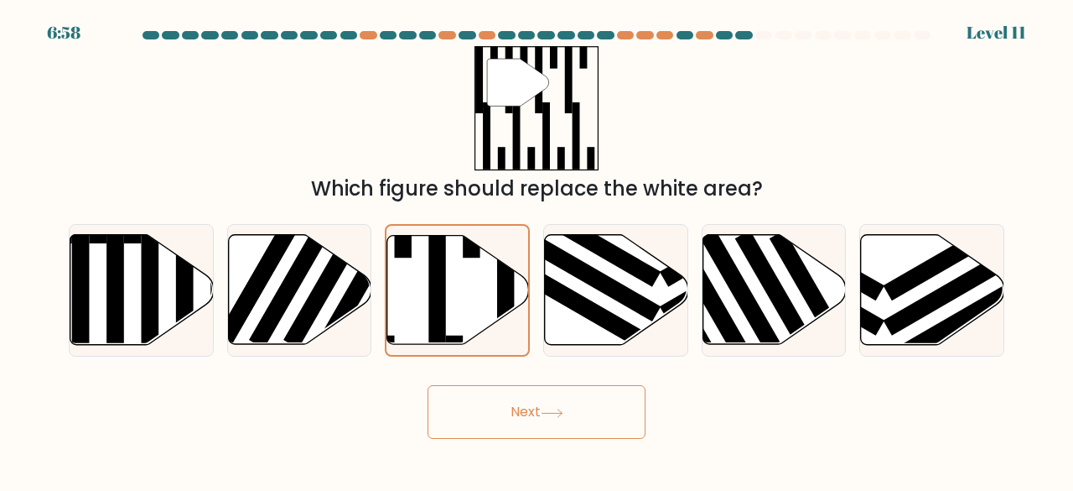
click at [552, 410] on icon at bounding box center [552, 412] width 23 height 9
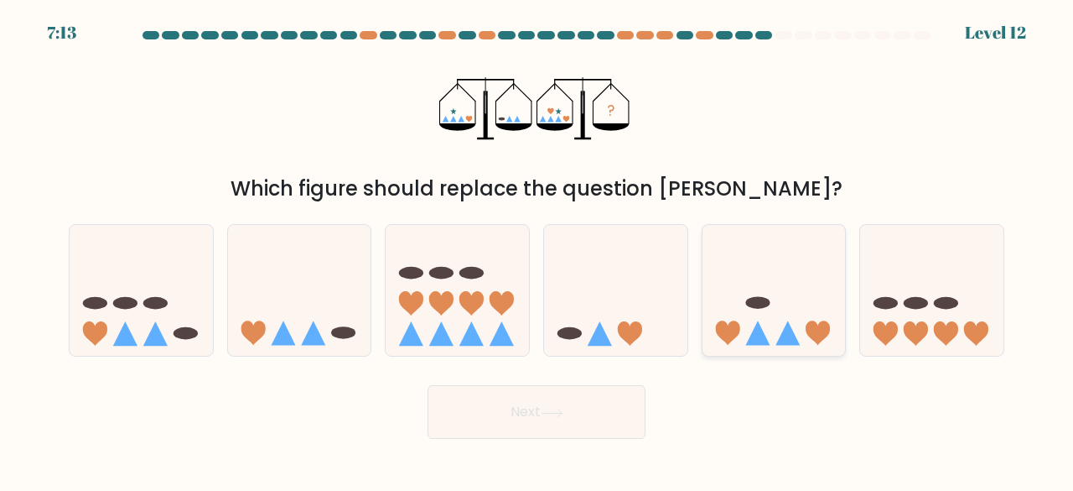
click at [781, 276] on icon at bounding box center [774, 290] width 143 height 118
click at [537, 250] on input "e." at bounding box center [537, 248] width 1 height 4
radio input "true"
click at [547, 407] on button "Next" at bounding box center [537, 412] width 218 height 54
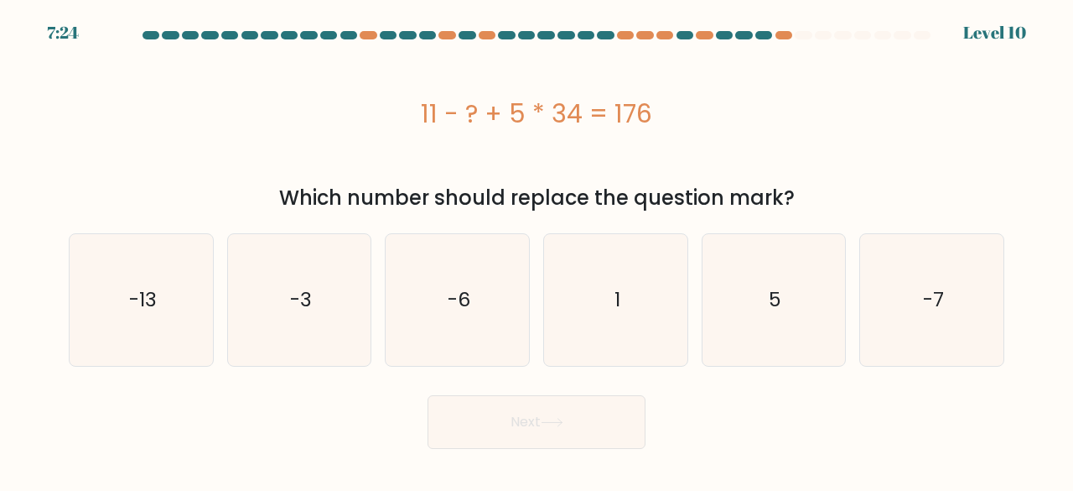
click at [317, 78] on div "11 - ? + 5 * 34 = 176" at bounding box center [537, 113] width 936 height 134
click at [733, 304] on icon "5" at bounding box center [775, 300] width 132 height 132
click at [537, 250] on input "e. 5" at bounding box center [537, 248] width 1 height 4
radio input "true"
click at [508, 401] on button "Next" at bounding box center [537, 422] width 218 height 54
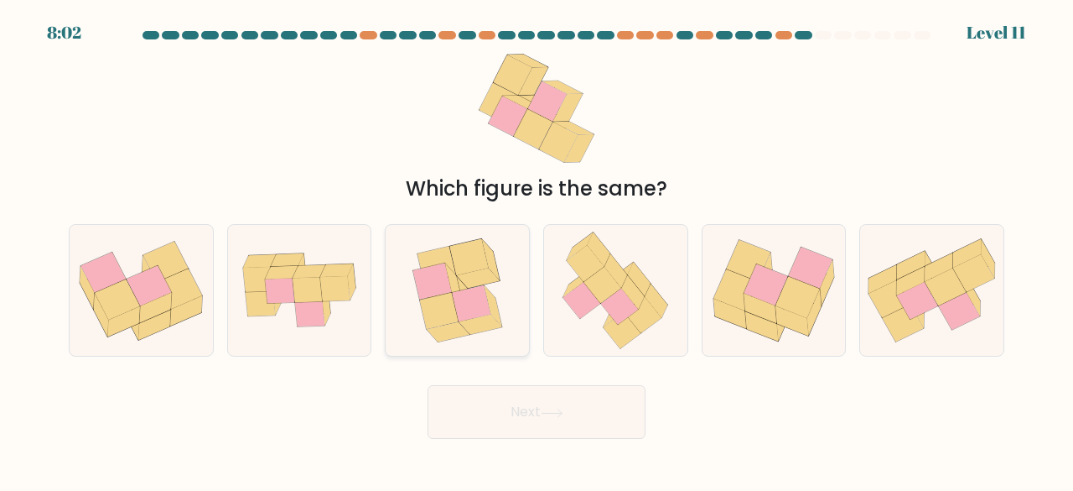
click at [437, 288] on icon at bounding box center [432, 281] width 39 height 36
click at [537, 250] on input "c." at bounding box center [537, 248] width 1 height 4
radio input "true"
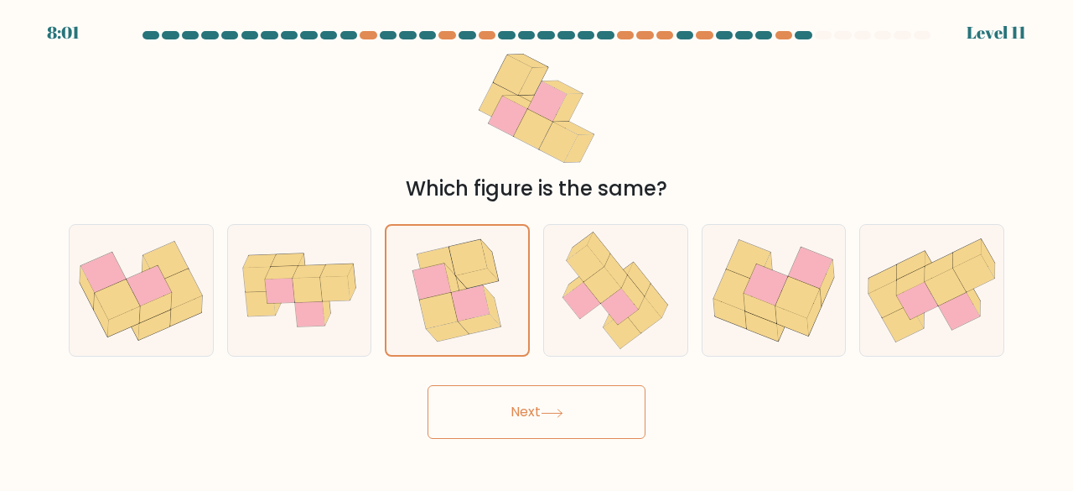
click at [476, 412] on button "Next" at bounding box center [537, 412] width 218 height 54
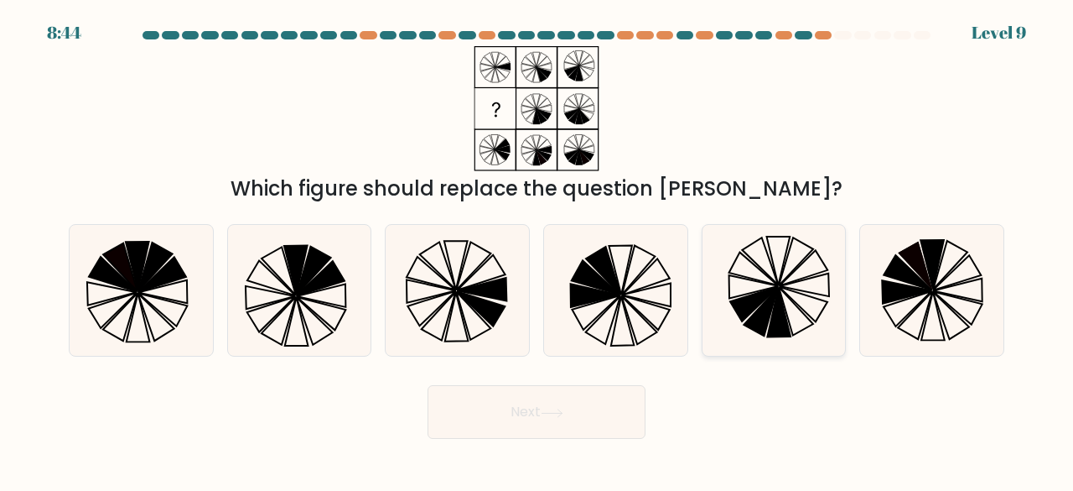
drag, startPoint x: 783, startPoint y: 293, endPoint x: 626, endPoint y: 356, distance: 168.9
click at [782, 293] on icon at bounding box center [775, 291] width 132 height 132
click at [537, 250] on input "e." at bounding box center [537, 248] width 1 height 4
radio input "true"
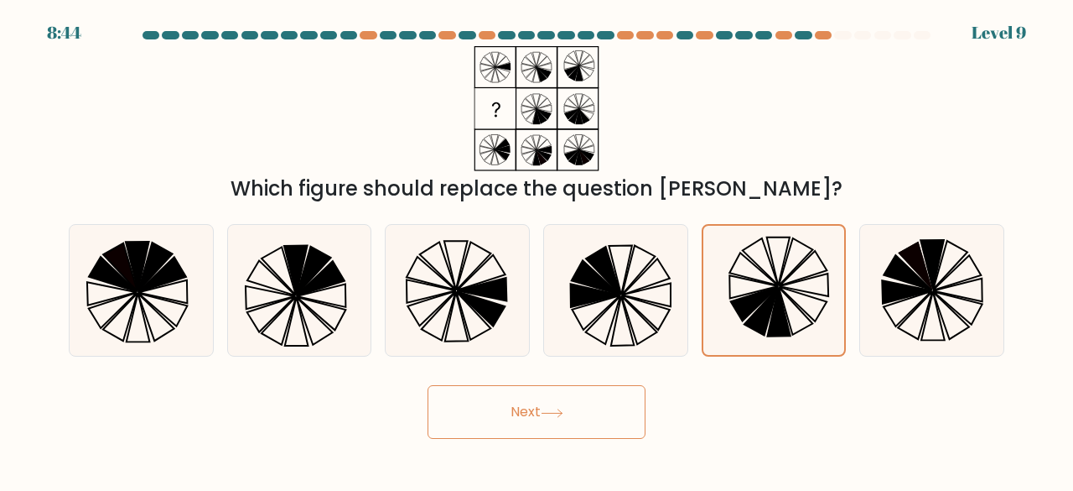
click at [547, 377] on div "Next" at bounding box center [537, 407] width 956 height 62
click at [539, 412] on button "Next" at bounding box center [537, 412] width 218 height 54
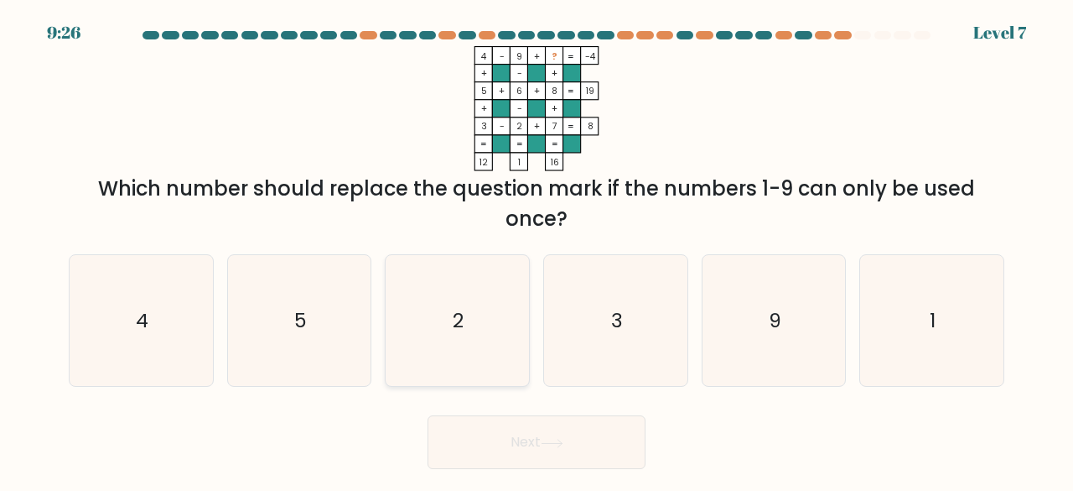
drag, startPoint x: 186, startPoint y: 306, endPoint x: 395, endPoint y: 380, distance: 221.4
click at [191, 308] on icon "4" at bounding box center [141, 321] width 132 height 132
click at [537, 250] on input "a. 4" at bounding box center [537, 248] width 1 height 4
radio input "true"
click at [473, 432] on button "Next" at bounding box center [537, 442] width 218 height 54
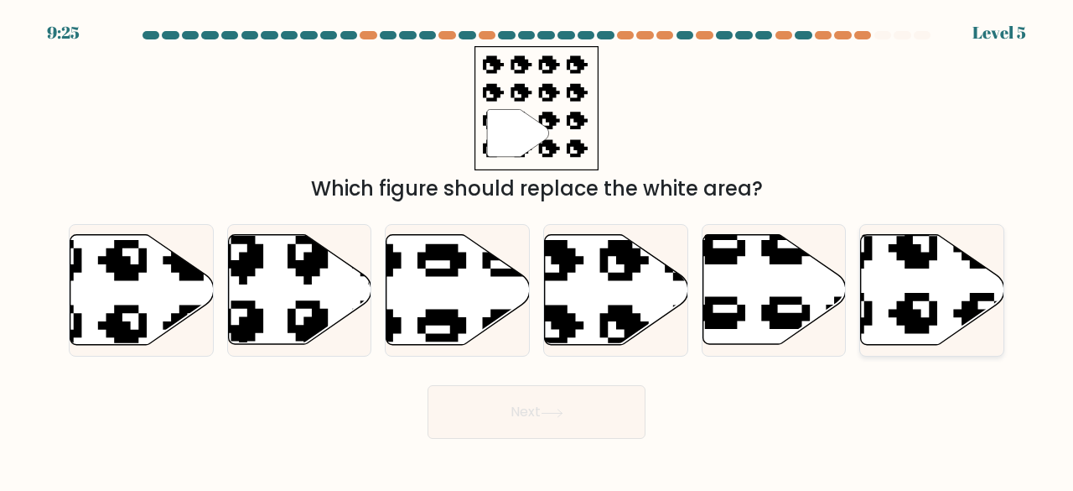
drag, startPoint x: 959, startPoint y: 324, endPoint x: 942, endPoint y: 323, distance: 17.7
click at [962, 323] on icon at bounding box center [931, 290] width 143 height 112
click at [537, 250] on input "f." at bounding box center [537, 248] width 1 height 4
radio input "true"
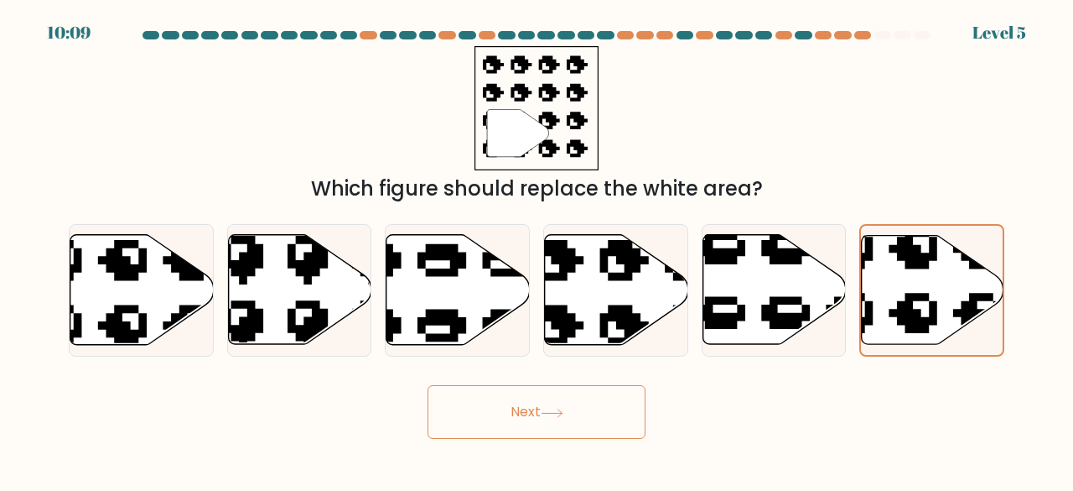
click at [516, 417] on button "Next" at bounding box center [537, 412] width 218 height 54
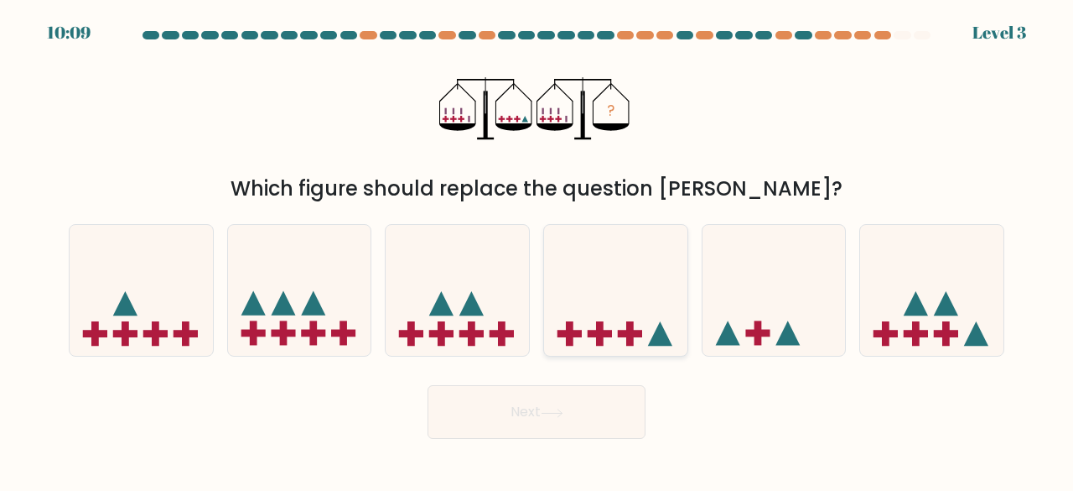
click at [555, 288] on icon at bounding box center [615, 290] width 143 height 118
click at [537, 250] on input "d." at bounding box center [537, 248] width 1 height 4
radio input "true"
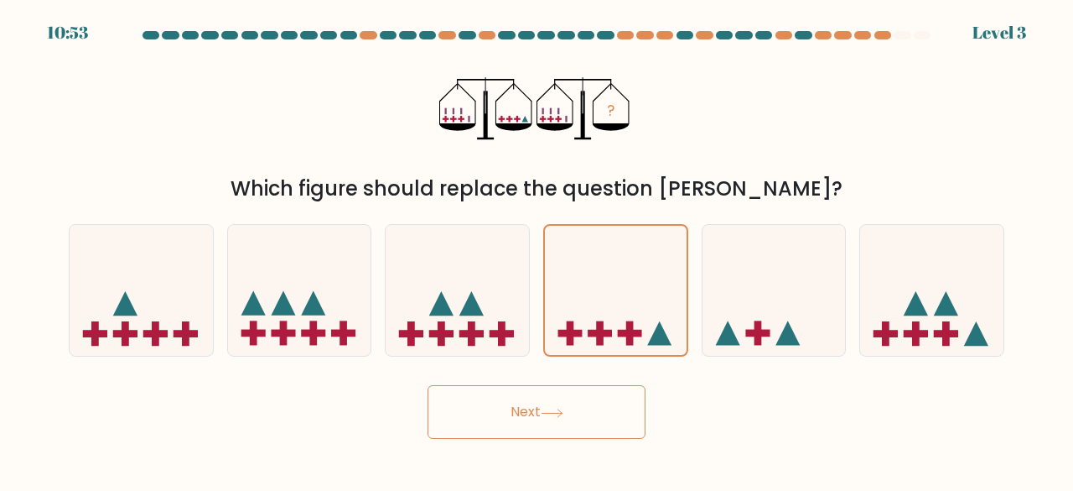
click at [555, 423] on button "Next" at bounding box center [537, 412] width 218 height 54
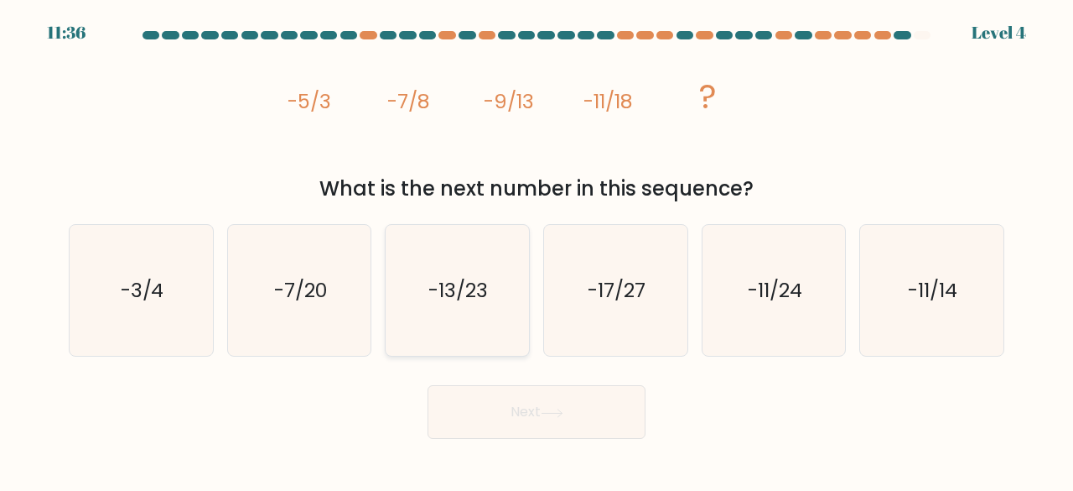
click at [421, 302] on icon "-13/23" at bounding box center [458, 291] width 132 height 132
click at [537, 250] on input "c. -13/23" at bounding box center [537, 248] width 1 height 4
radio input "true"
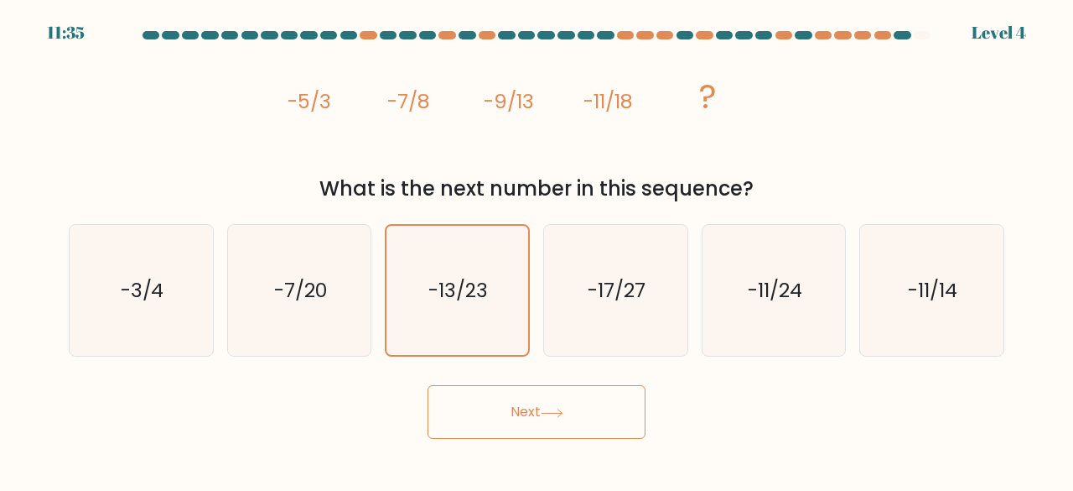
click at [506, 430] on button "Next" at bounding box center [537, 412] width 218 height 54
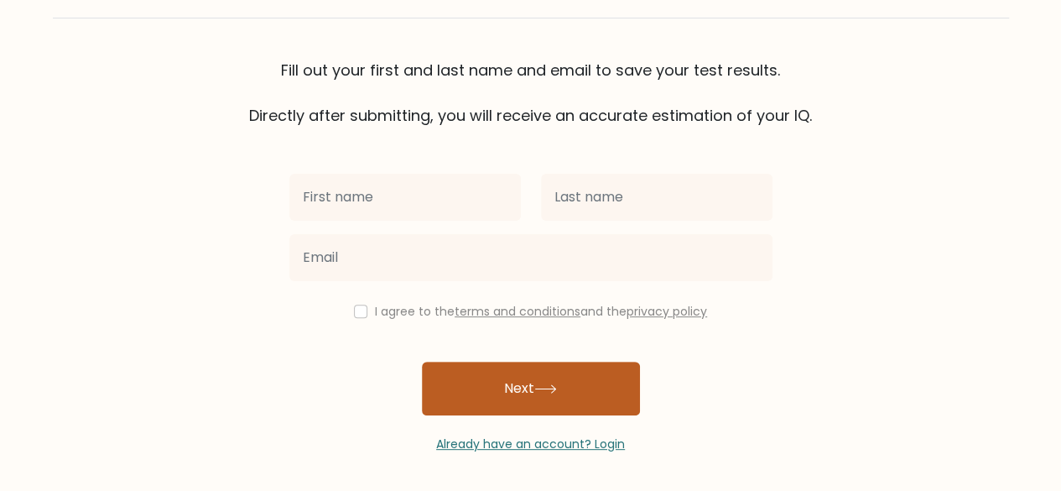
scroll to position [96, 0]
click at [558, 397] on button "Next" at bounding box center [531, 388] width 218 height 54
